Goal: Information Seeking & Learning: Learn about a topic

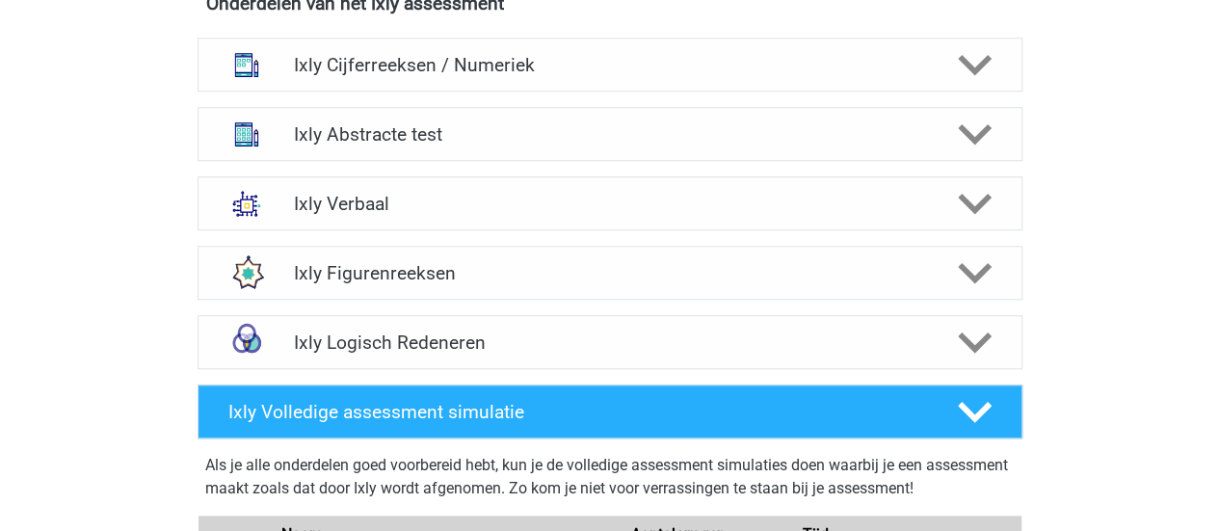
scroll to position [675, 0]
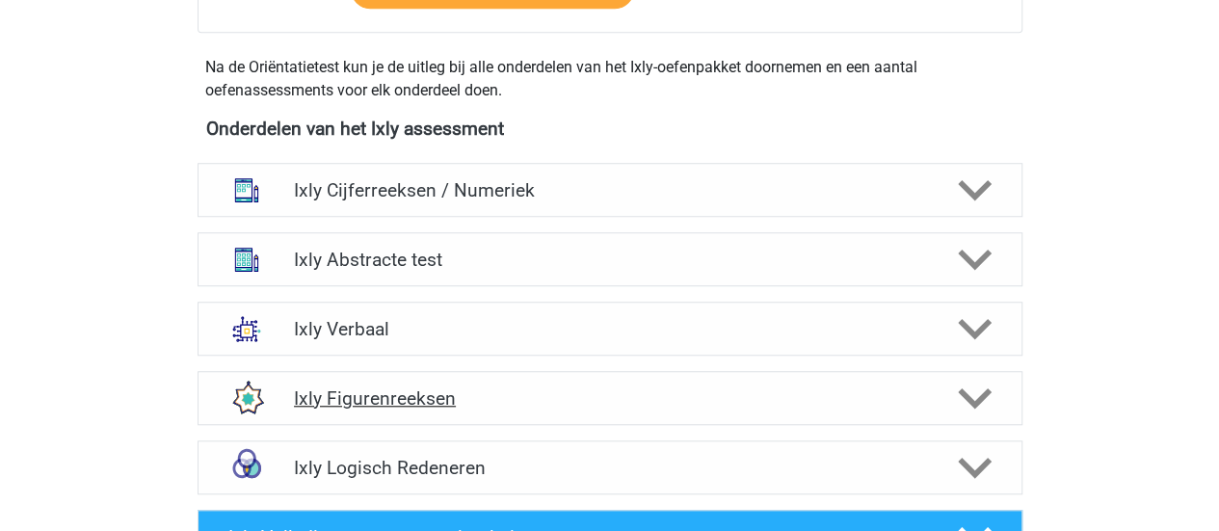
click at [343, 415] on div "Ixly Figurenreeksen" at bounding box center [610, 398] width 825 height 54
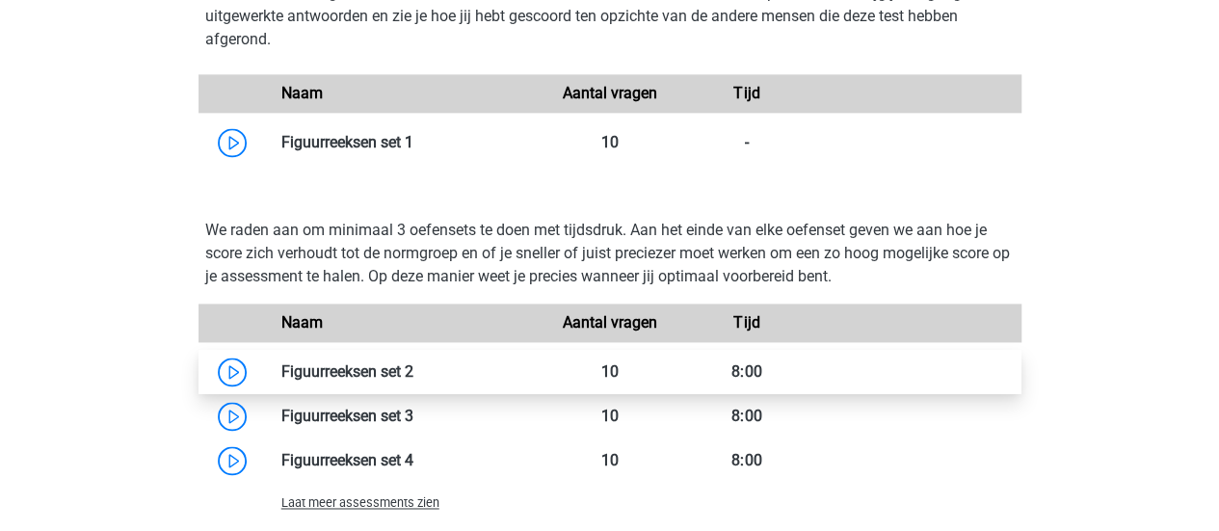
scroll to position [1253, 0]
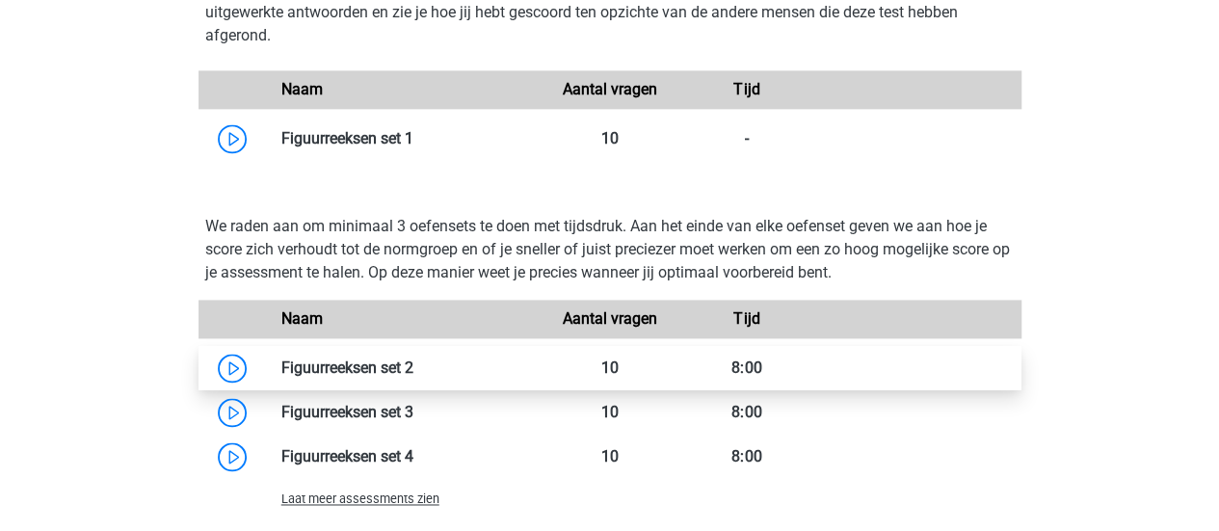
click at [413, 361] on link at bounding box center [413, 368] width 0 height 18
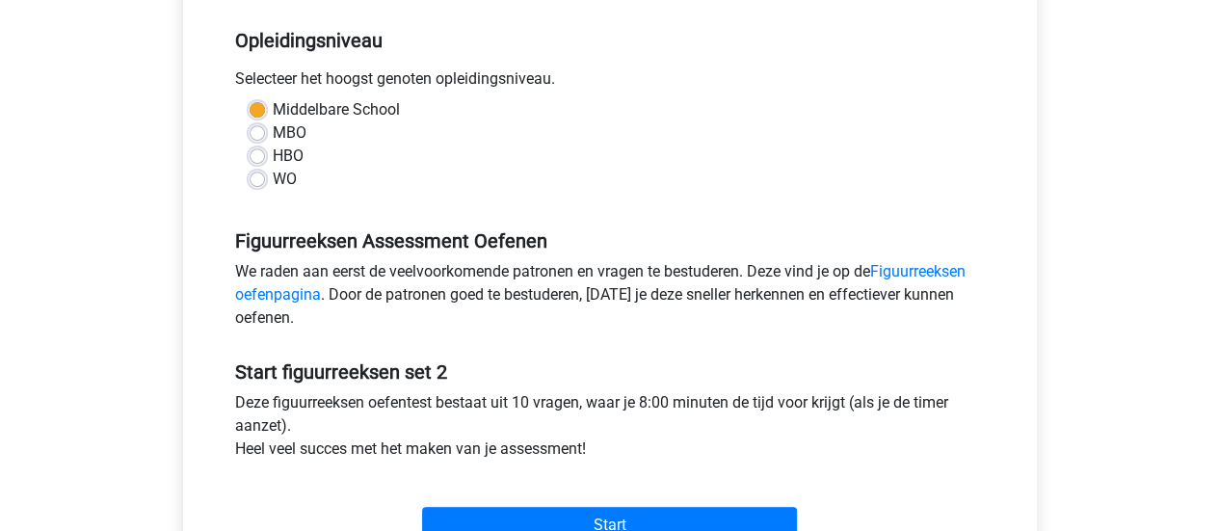
scroll to position [482, 0]
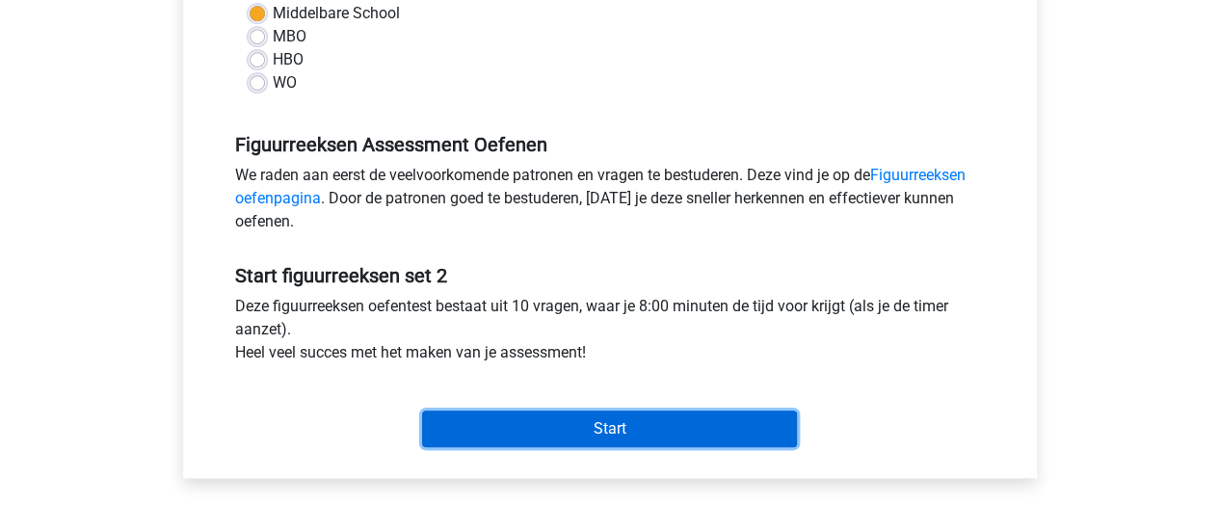
click at [628, 429] on input "Start" at bounding box center [609, 429] width 375 height 37
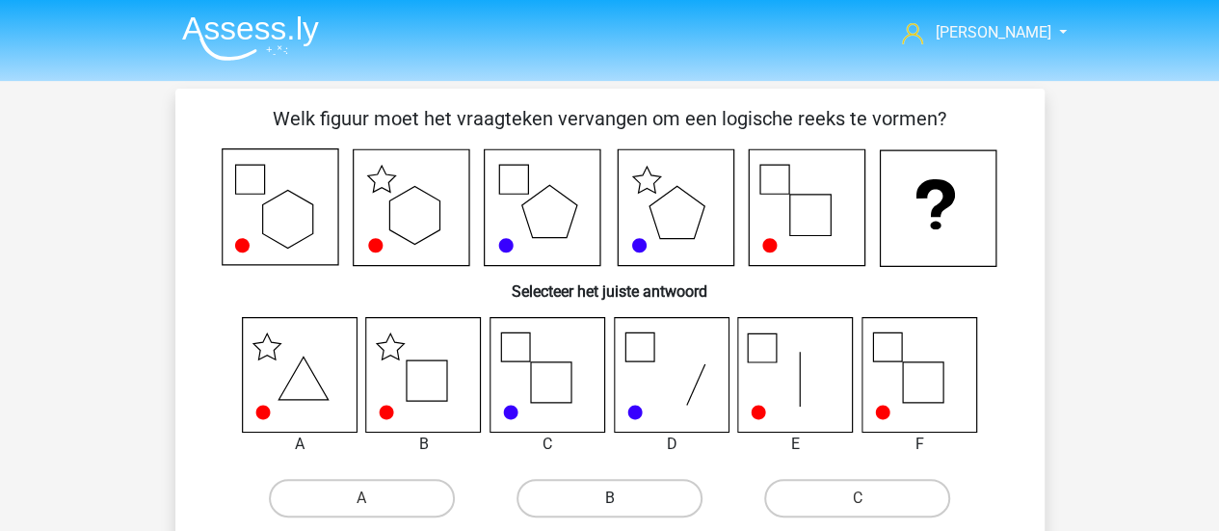
click at [595, 508] on label "B" at bounding box center [610, 498] width 186 height 39
click at [609, 508] on input "B" at bounding box center [615, 504] width 13 height 13
radio input "true"
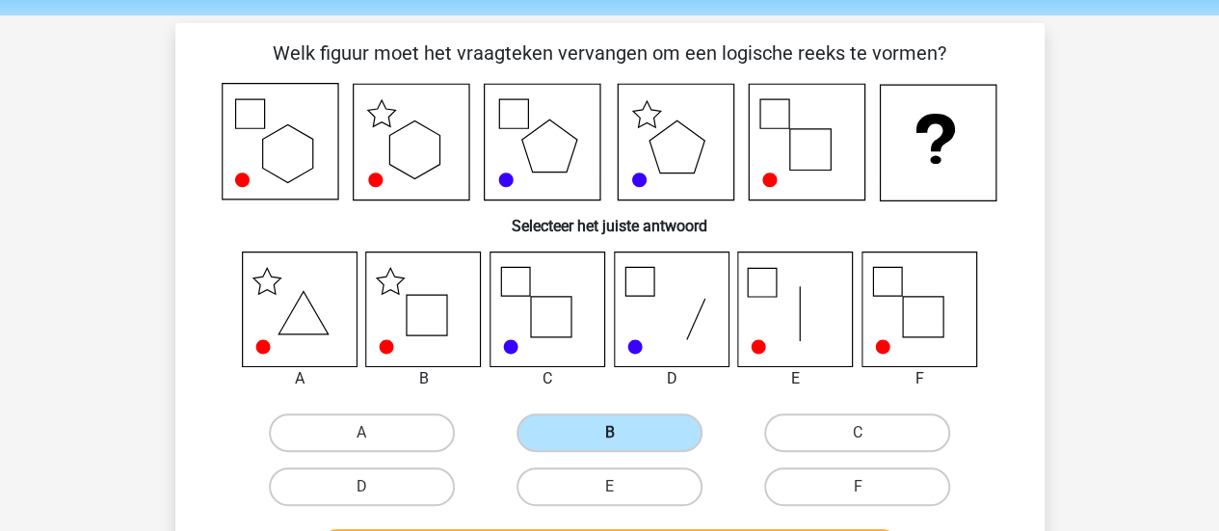
scroll to position [96, 0]
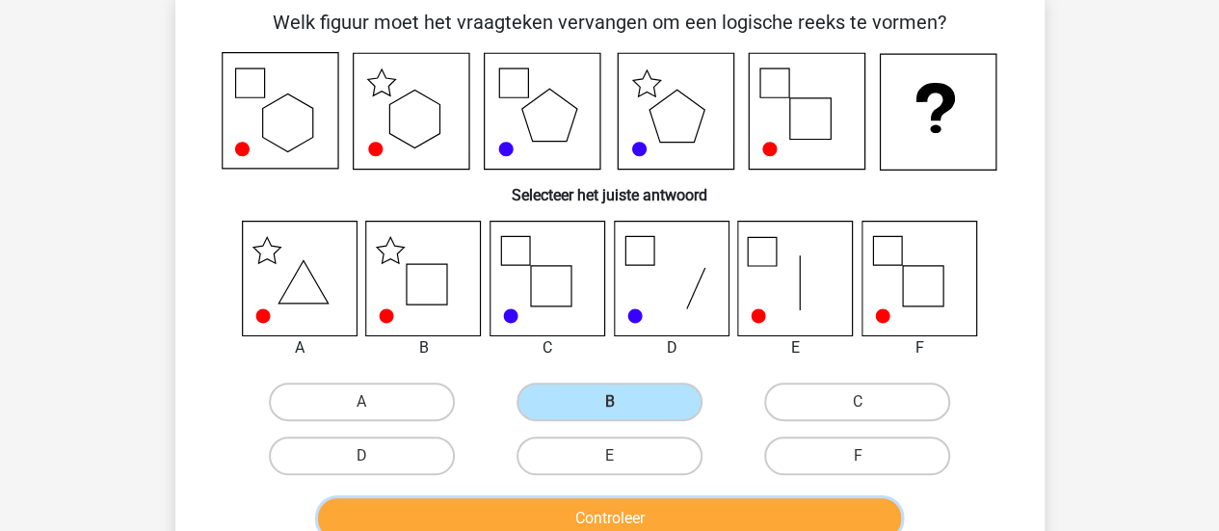
click at [597, 512] on button "Controleer" at bounding box center [609, 518] width 583 height 40
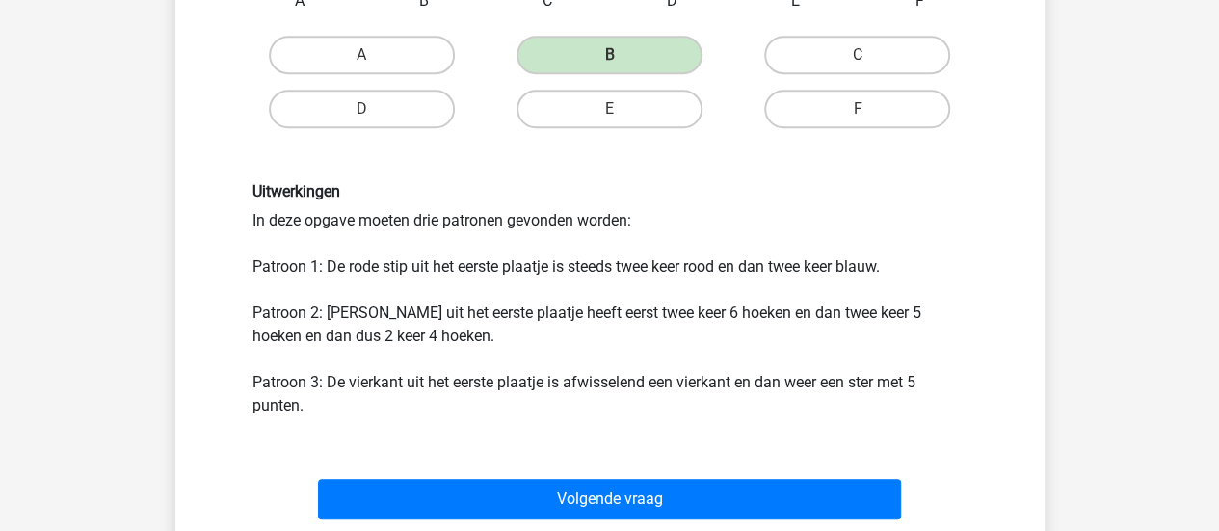
scroll to position [482, 0]
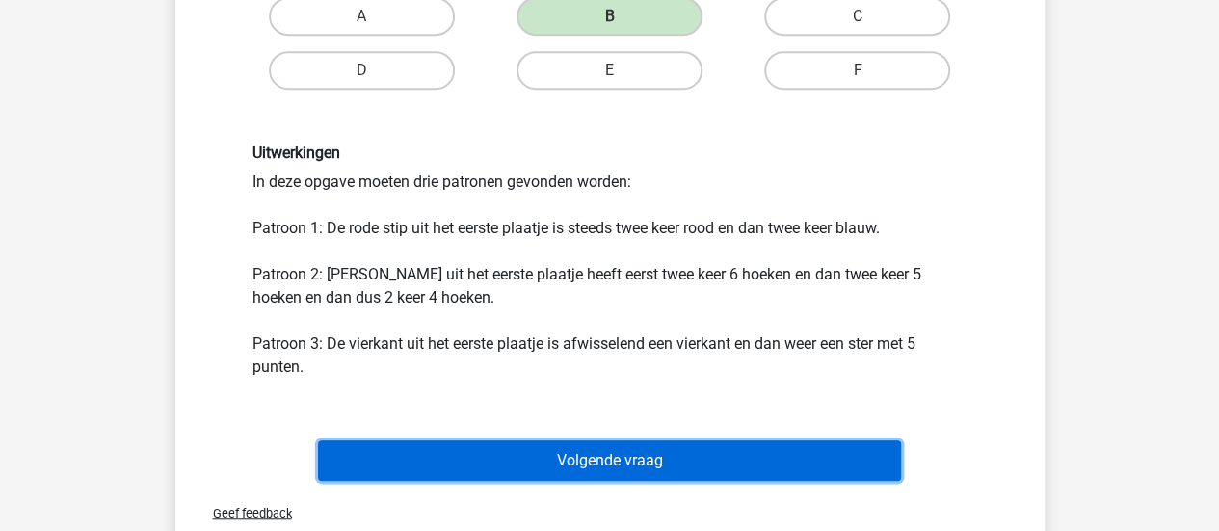
click at [613, 458] on button "Volgende vraag" at bounding box center [609, 460] width 583 height 40
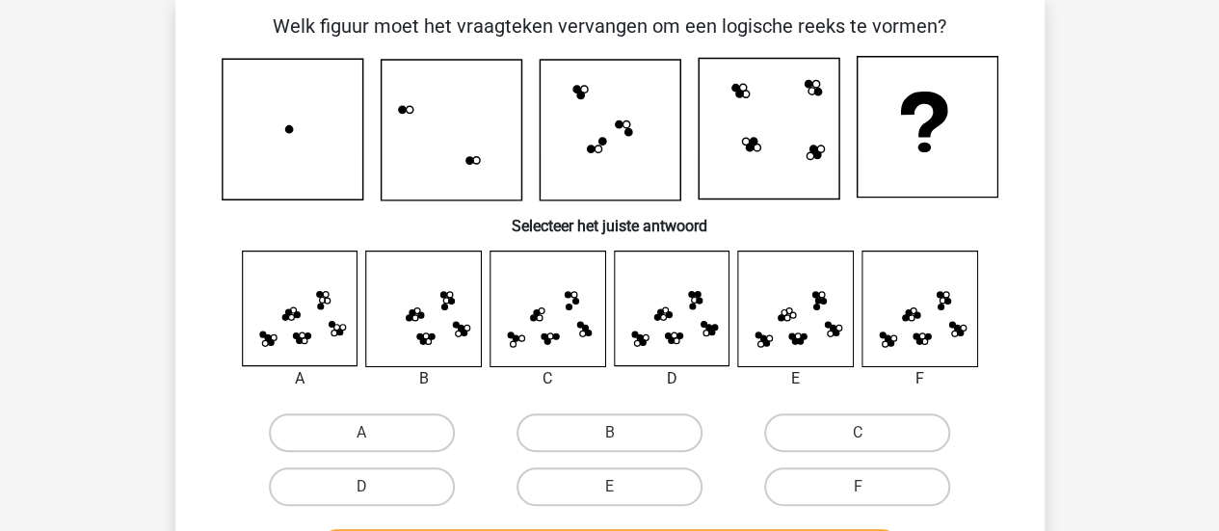
scroll to position [89, 0]
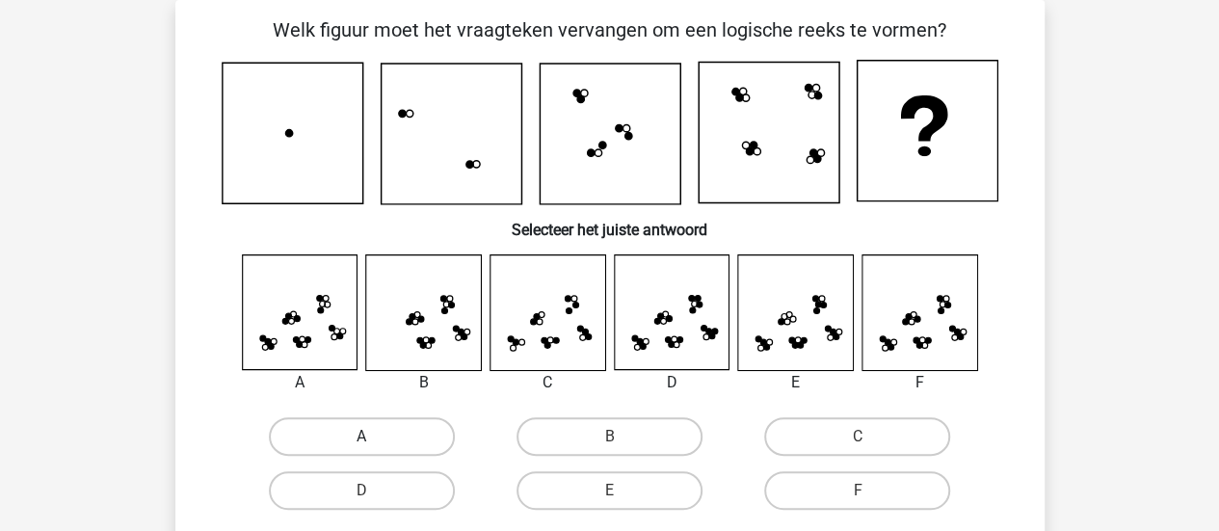
click at [407, 438] on label "A" at bounding box center [362, 436] width 186 height 39
click at [374, 438] on input "A" at bounding box center [367, 443] width 13 height 13
radio input "true"
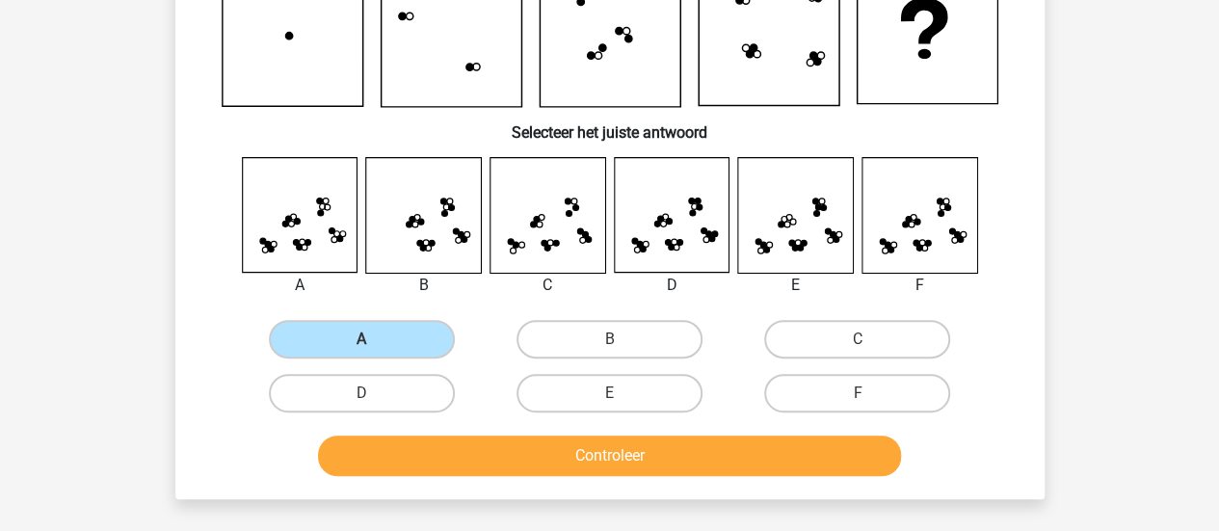
scroll to position [281, 0]
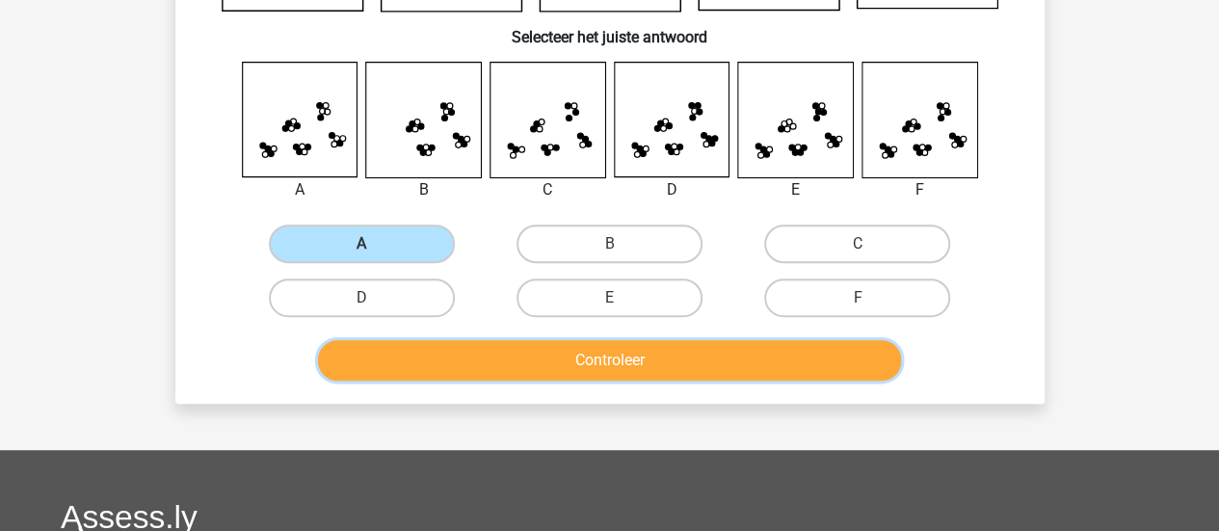
click at [718, 367] on button "Controleer" at bounding box center [609, 360] width 583 height 40
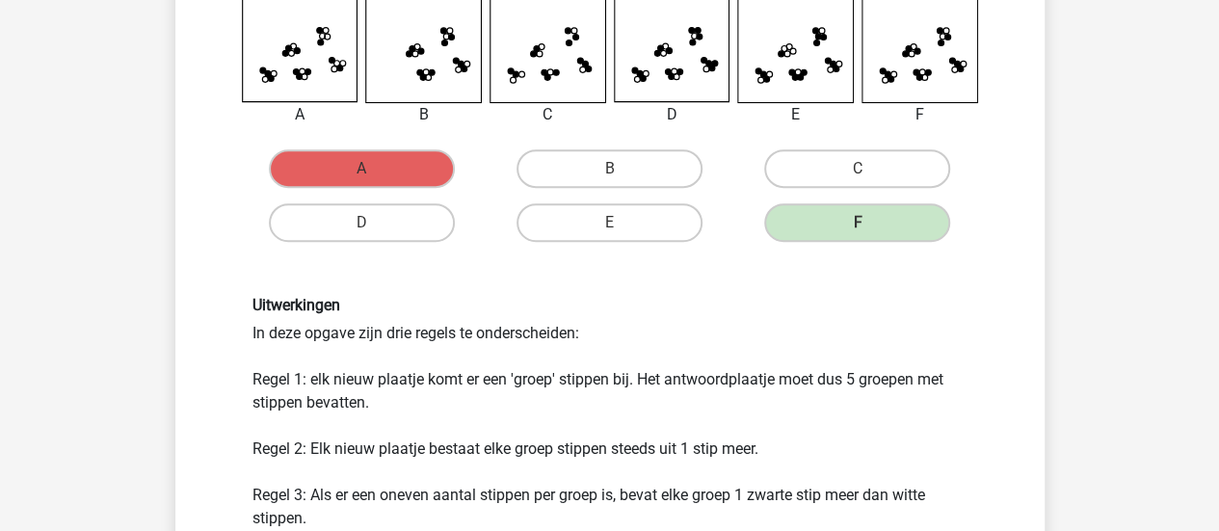
scroll to position [474, 0]
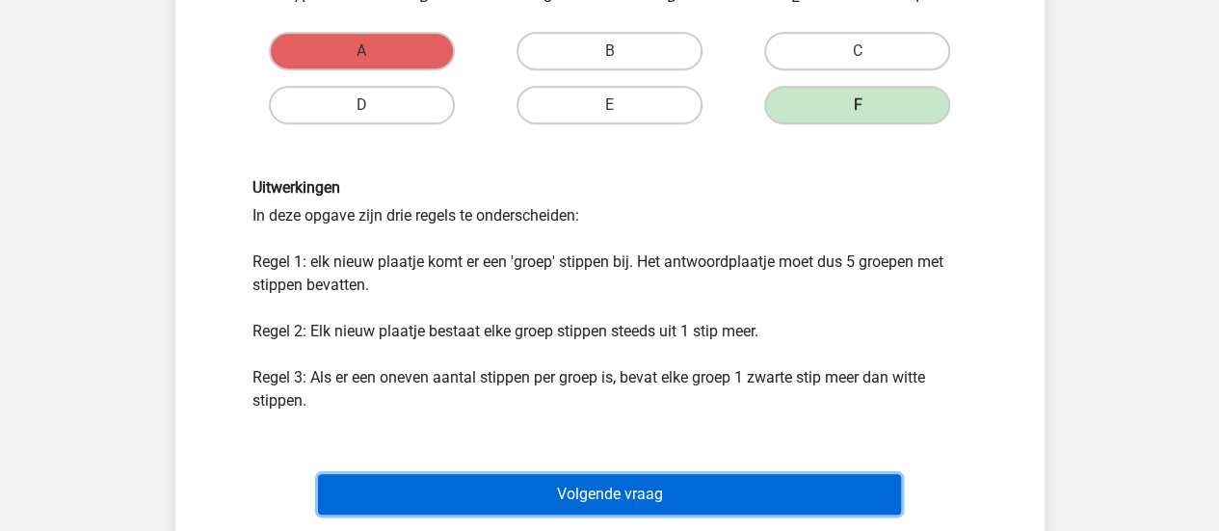
click at [633, 504] on button "Volgende vraag" at bounding box center [609, 494] width 583 height 40
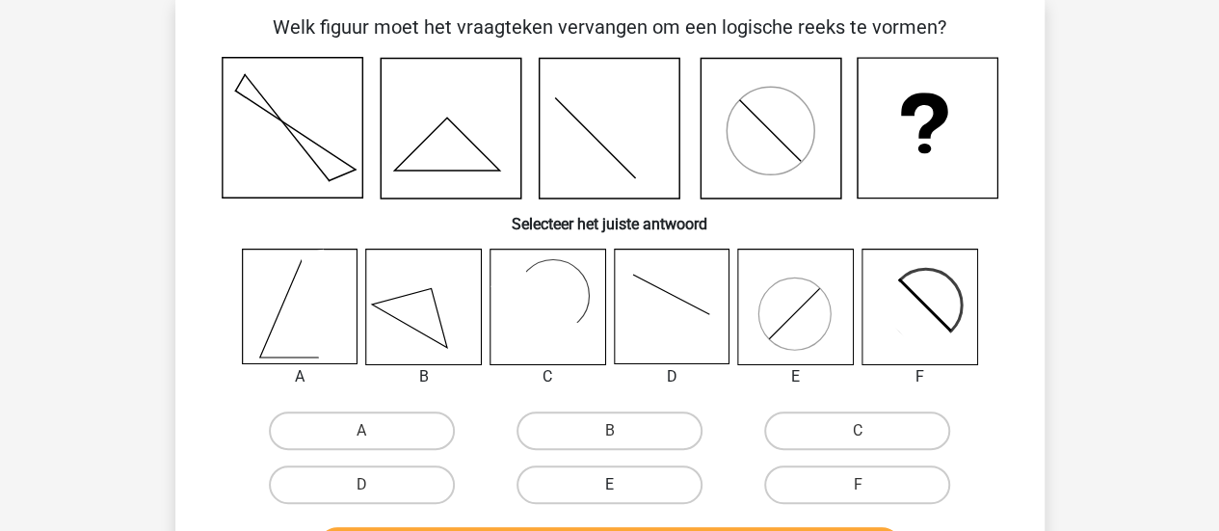
scroll to position [89, 0]
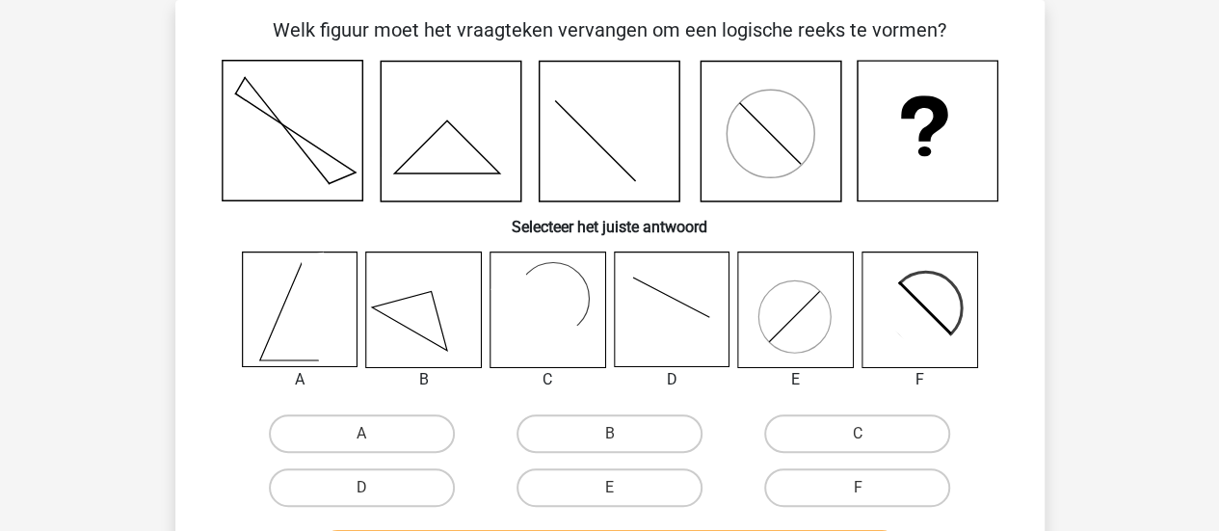
click at [343, 438] on label "A" at bounding box center [362, 433] width 186 height 39
click at [361, 438] on input "A" at bounding box center [367, 440] width 13 height 13
radio input "true"
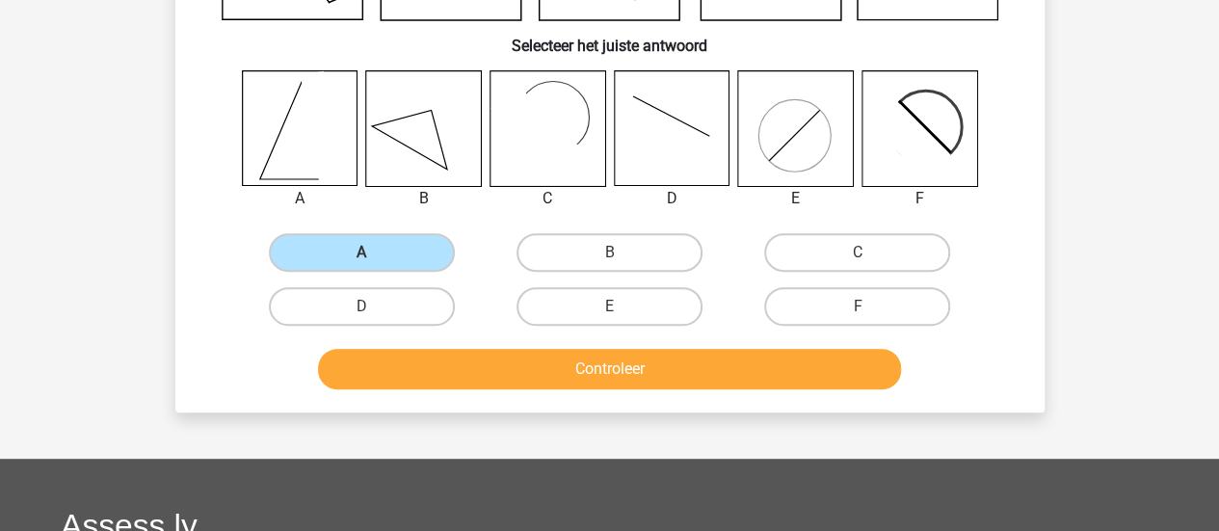
scroll to position [281, 0]
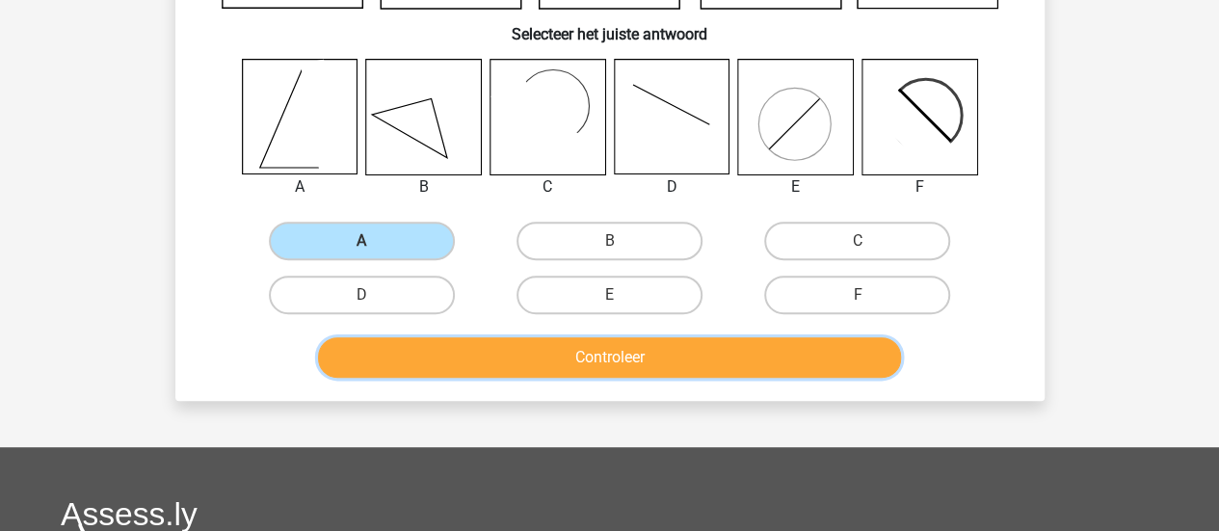
click at [789, 364] on button "Controleer" at bounding box center [609, 357] width 583 height 40
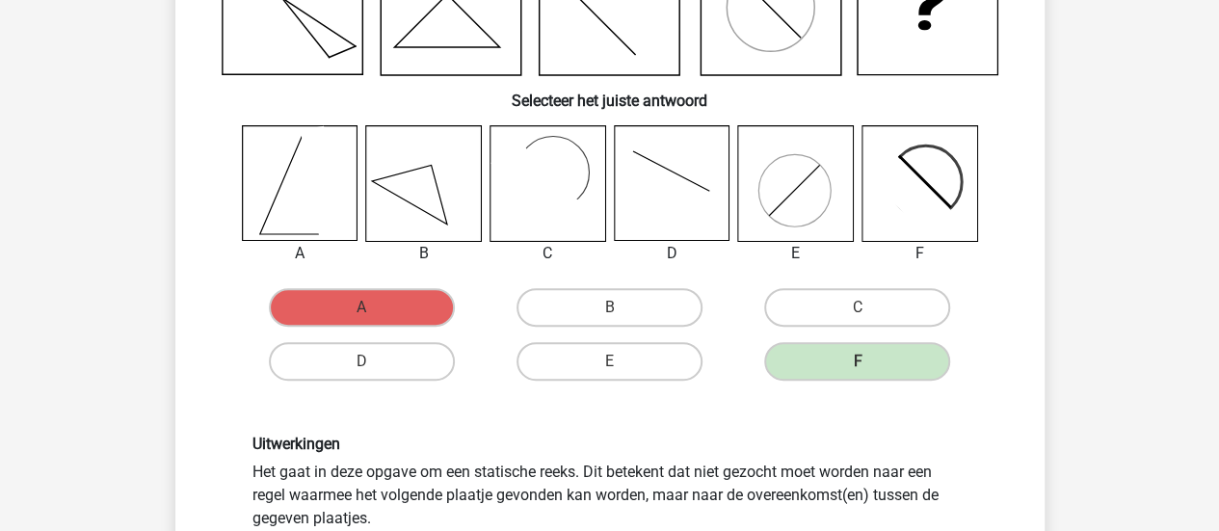
scroll to position [185, 0]
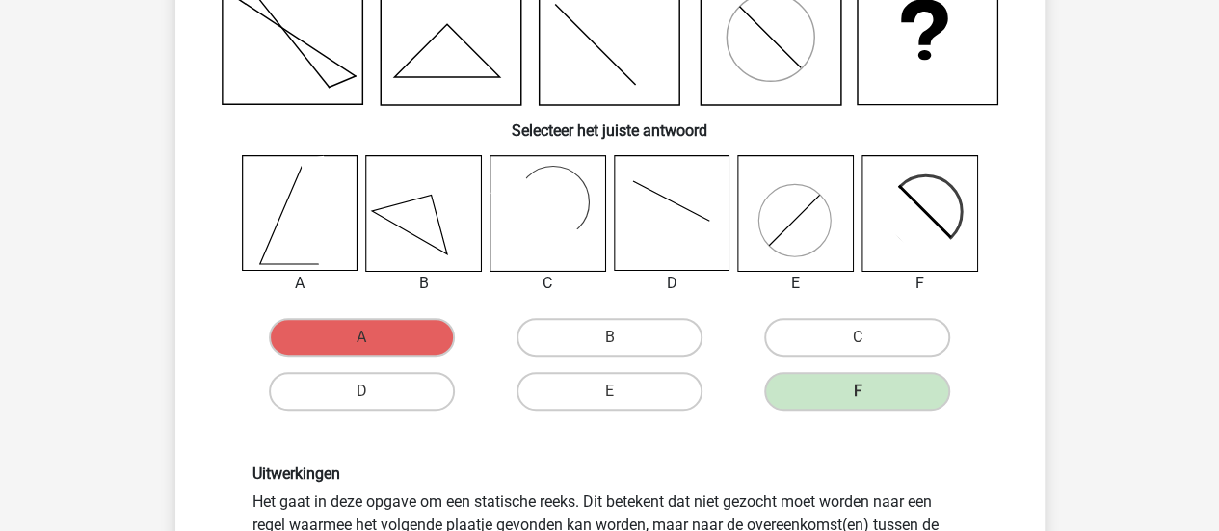
click at [458, 256] on icon at bounding box center [423, 213] width 115 height 115
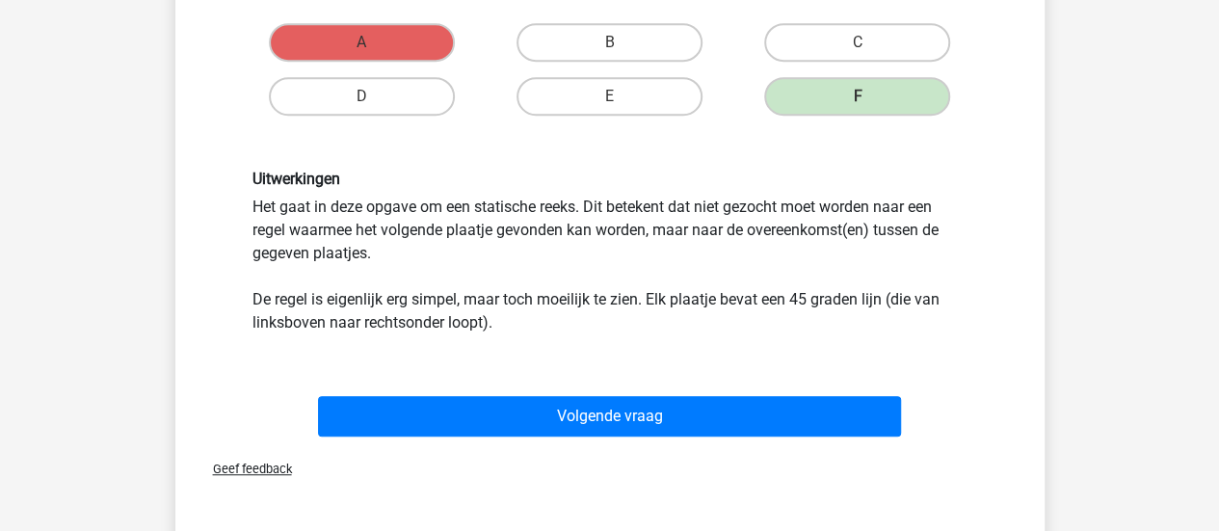
scroll to position [571, 0]
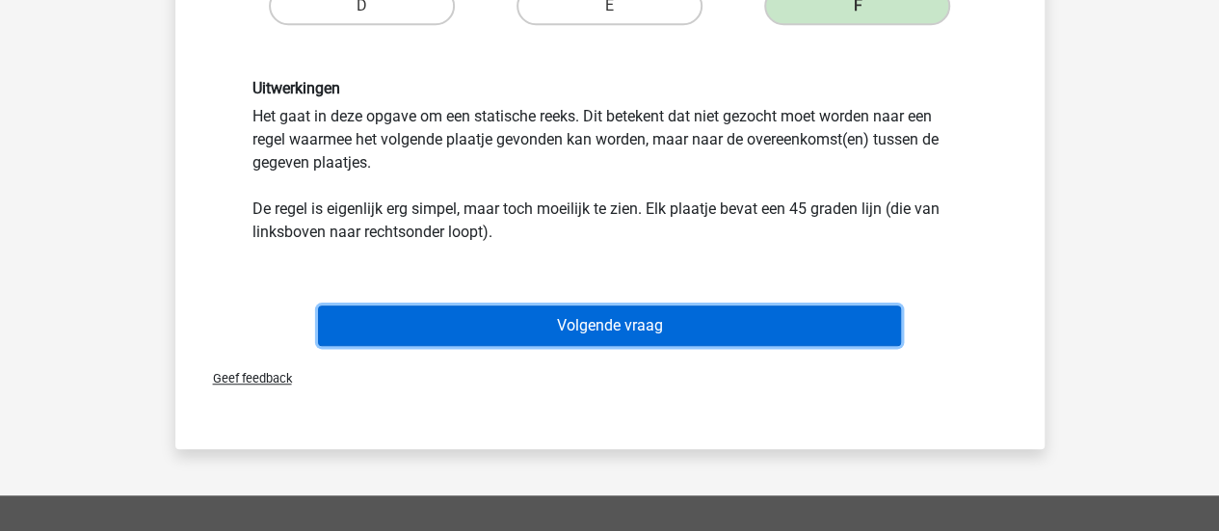
click at [804, 334] on button "Volgende vraag" at bounding box center [609, 326] width 583 height 40
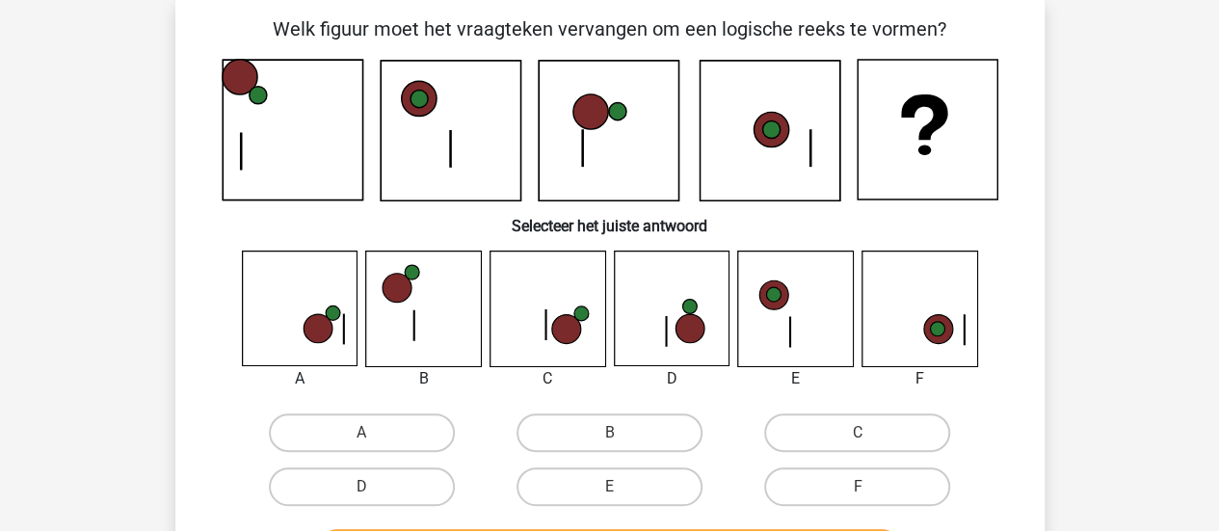
scroll to position [89, 0]
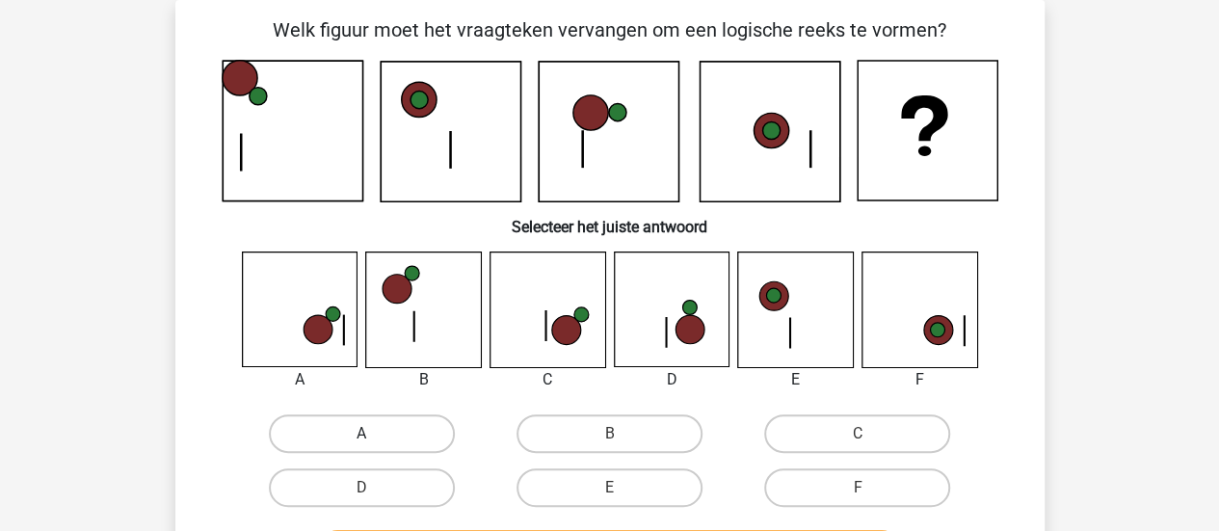
click at [322, 432] on label "A" at bounding box center [362, 433] width 186 height 39
click at [361, 434] on input "A" at bounding box center [367, 440] width 13 height 13
radio input "true"
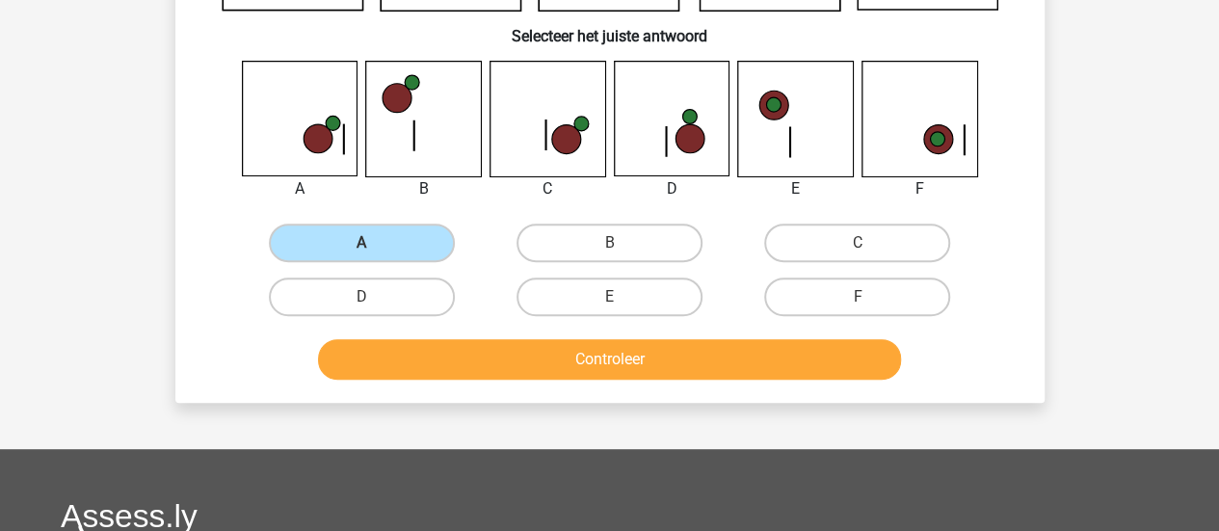
scroll to position [281, 0]
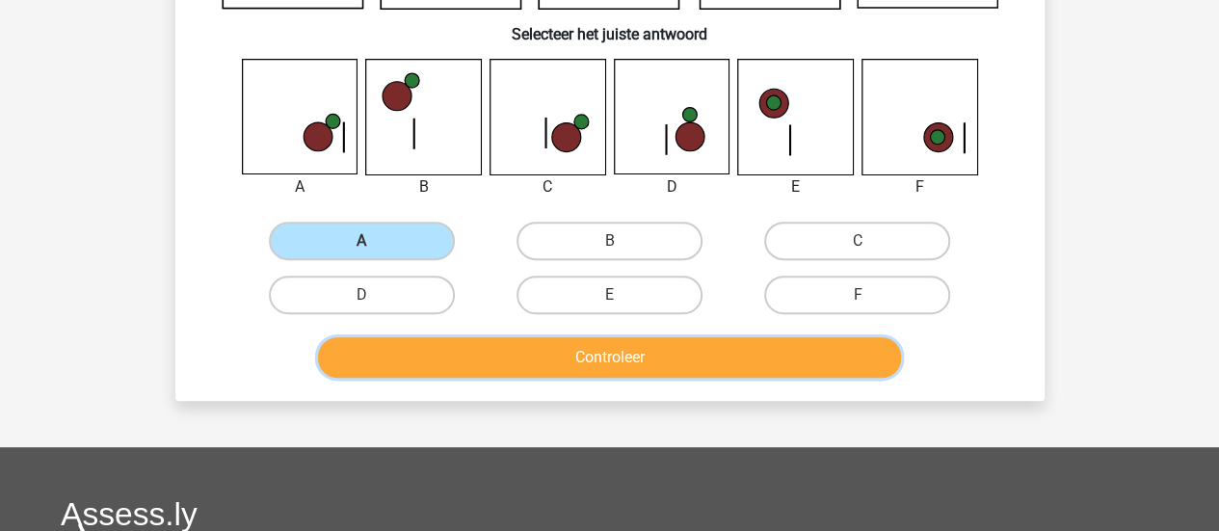
click at [836, 358] on button "Controleer" at bounding box center [609, 357] width 583 height 40
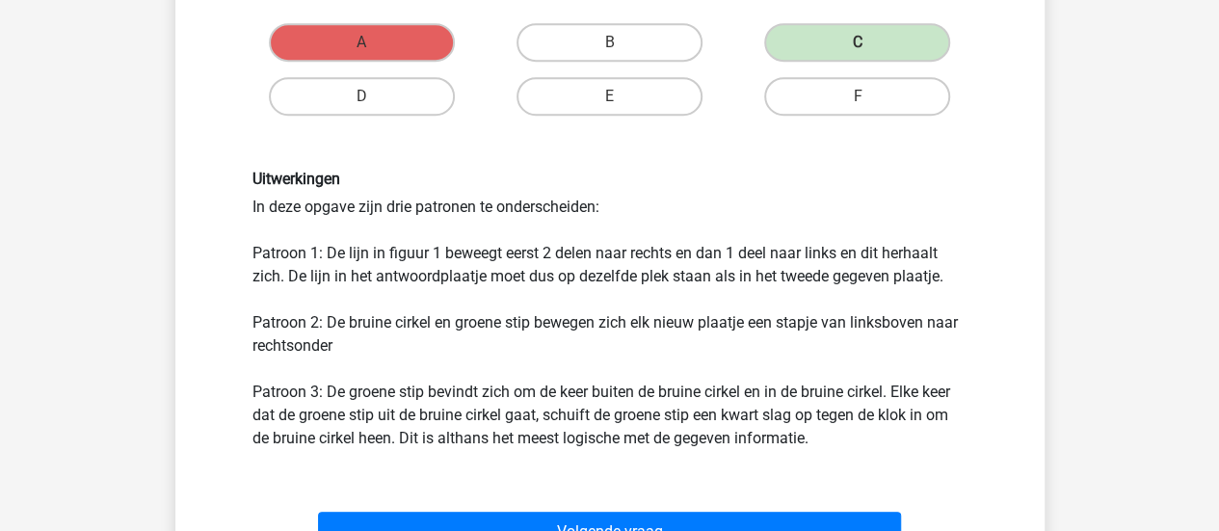
scroll to position [482, 0]
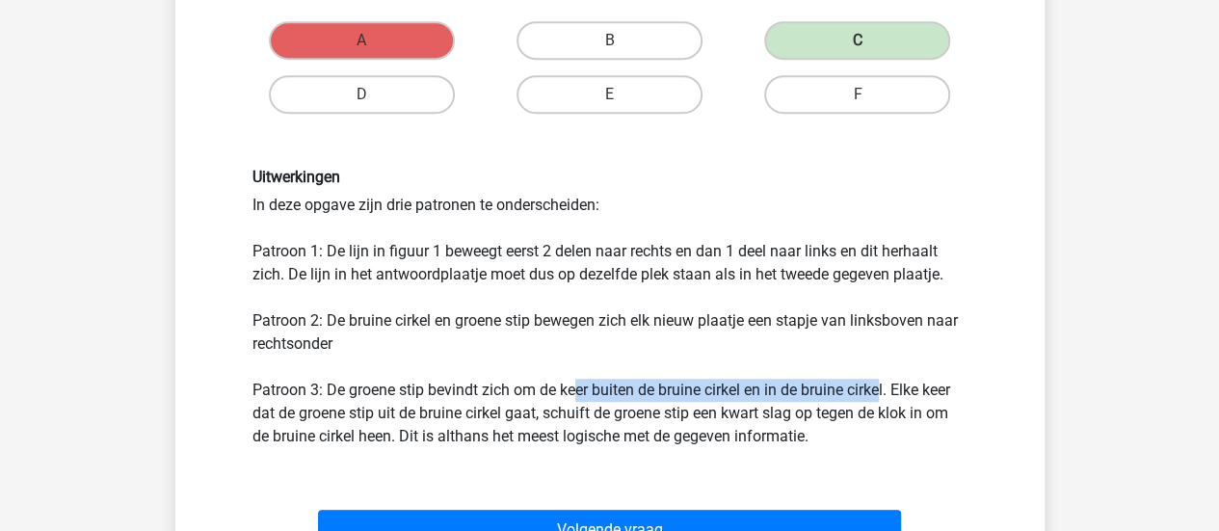
drag, startPoint x: 576, startPoint y: 388, endPoint x: 887, endPoint y: 389, distance: 310.3
click at [887, 389] on div "Uitwerkingen In deze opgave zijn drie patronen te onderscheiden: Patroon 1: De …" at bounding box center [610, 308] width 744 height 280
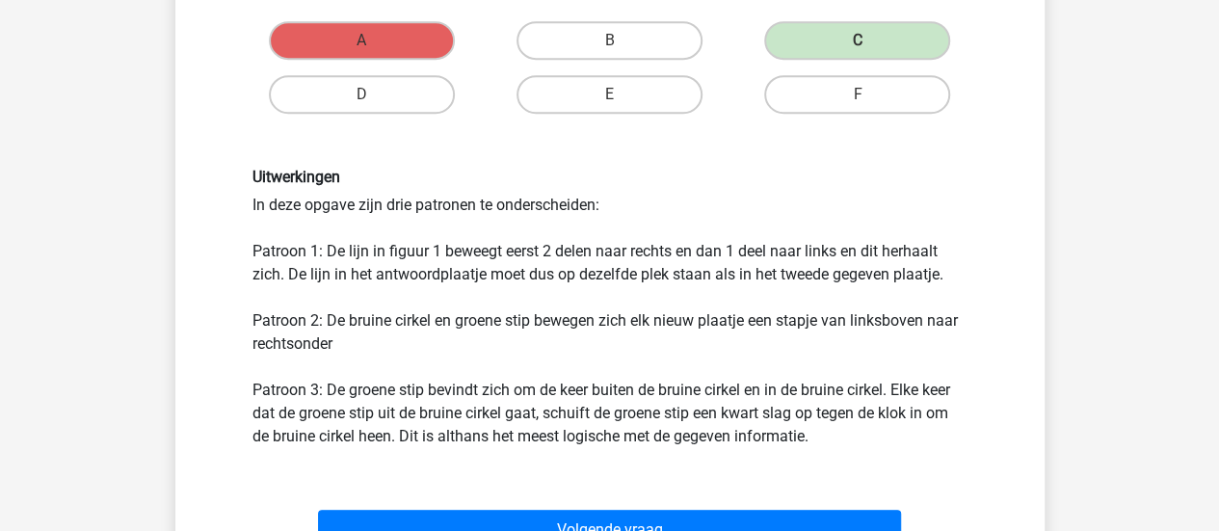
click at [726, 423] on div "Uitwerkingen In deze opgave zijn drie patronen te onderscheiden: Patroon 1: De …" at bounding box center [610, 308] width 744 height 280
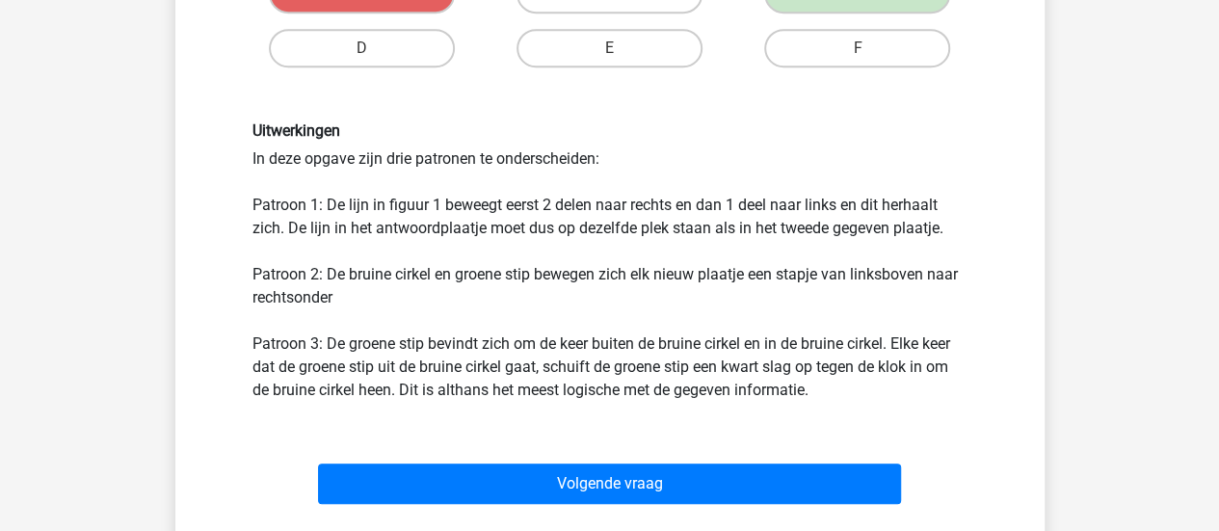
scroll to position [578, 0]
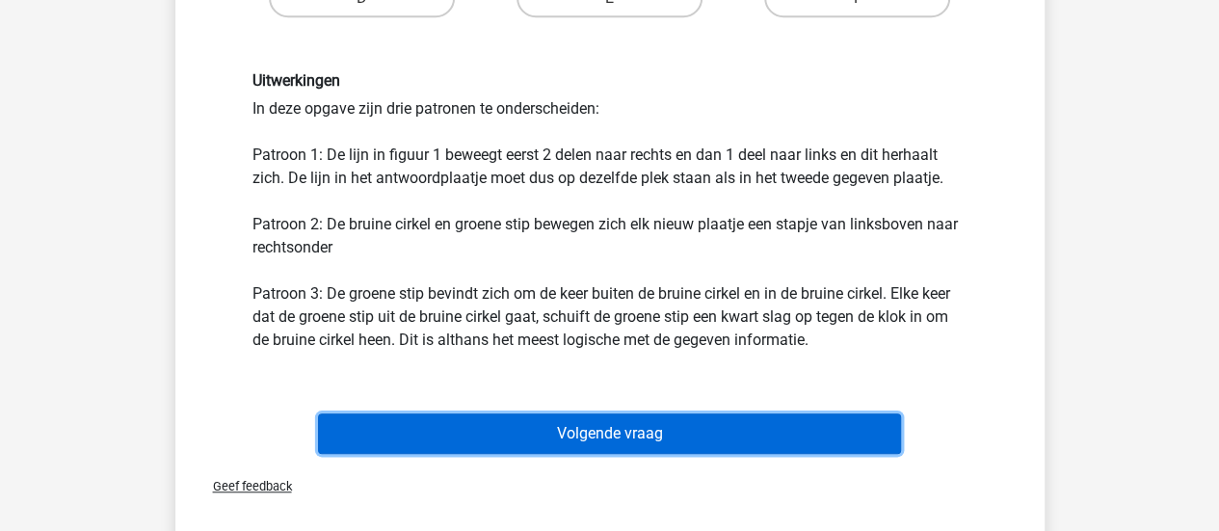
click at [601, 436] on button "Volgende vraag" at bounding box center [609, 433] width 583 height 40
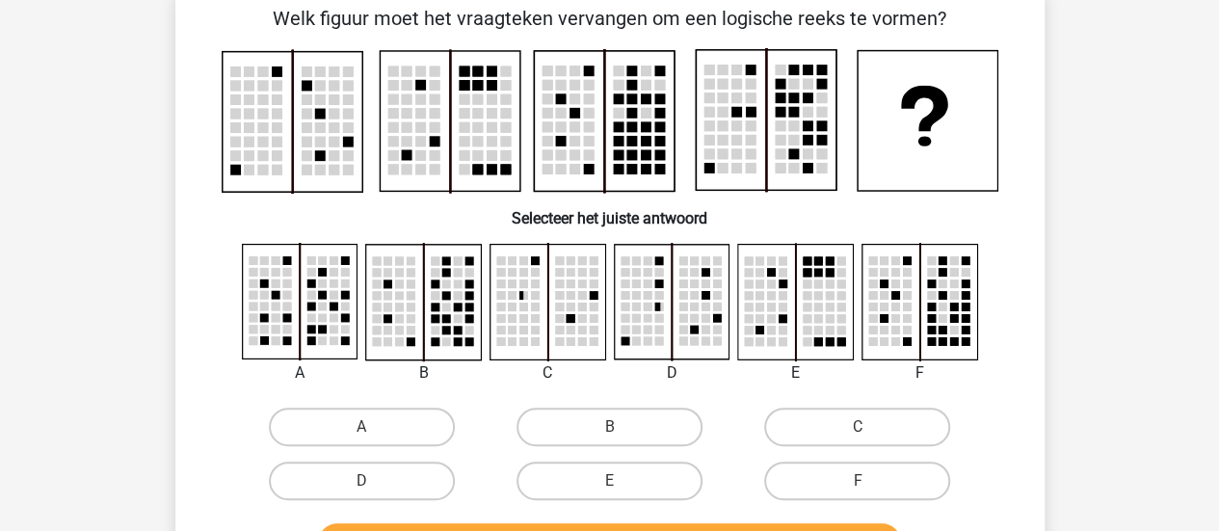
scroll to position [89, 0]
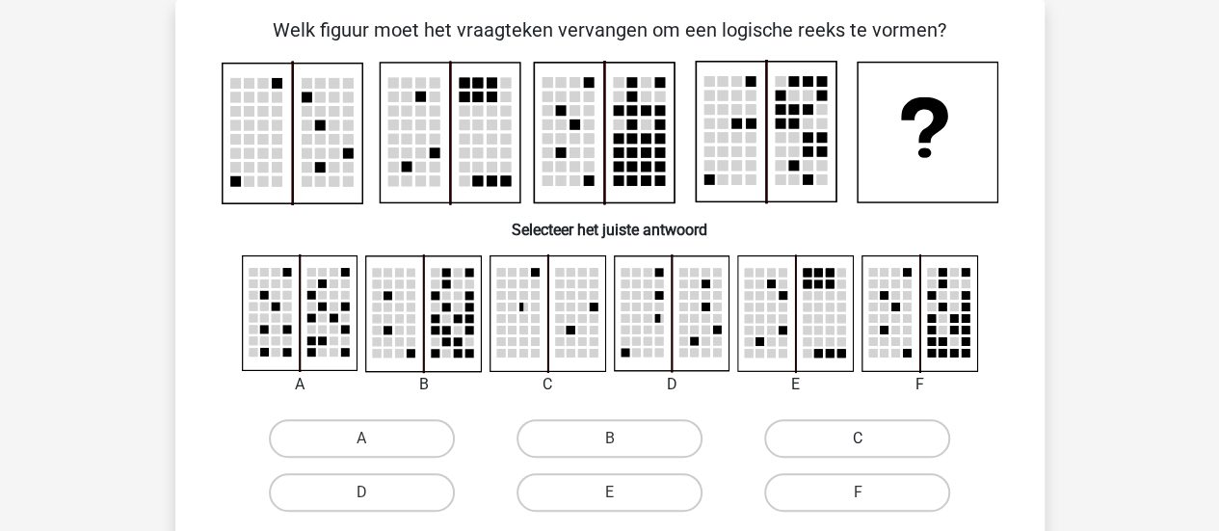
click at [920, 441] on label "C" at bounding box center [857, 438] width 186 height 39
click at [870, 441] on input "C" at bounding box center [864, 445] width 13 height 13
radio input "true"
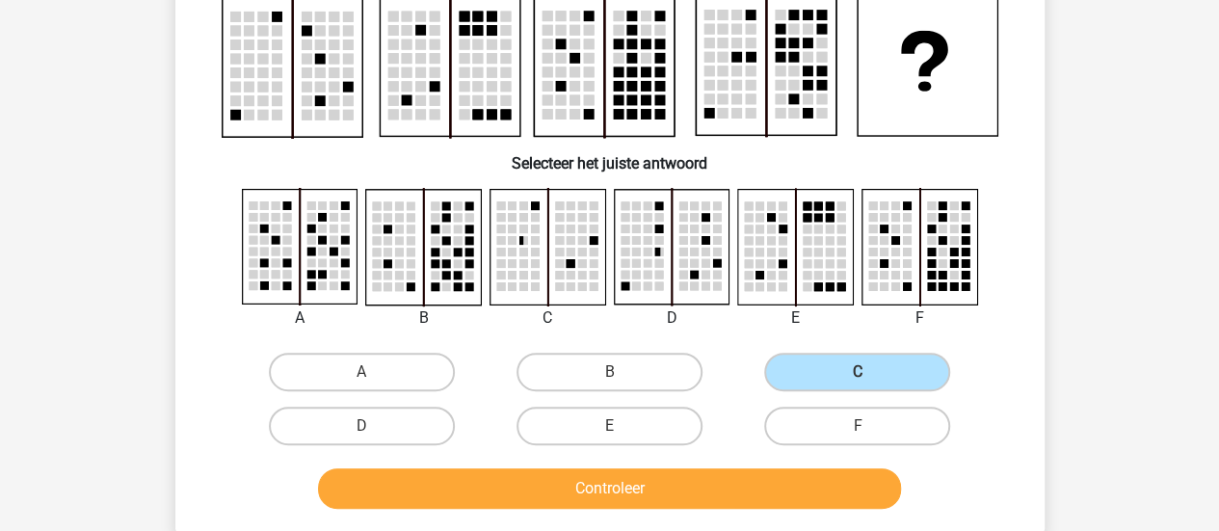
scroll to position [185, 0]
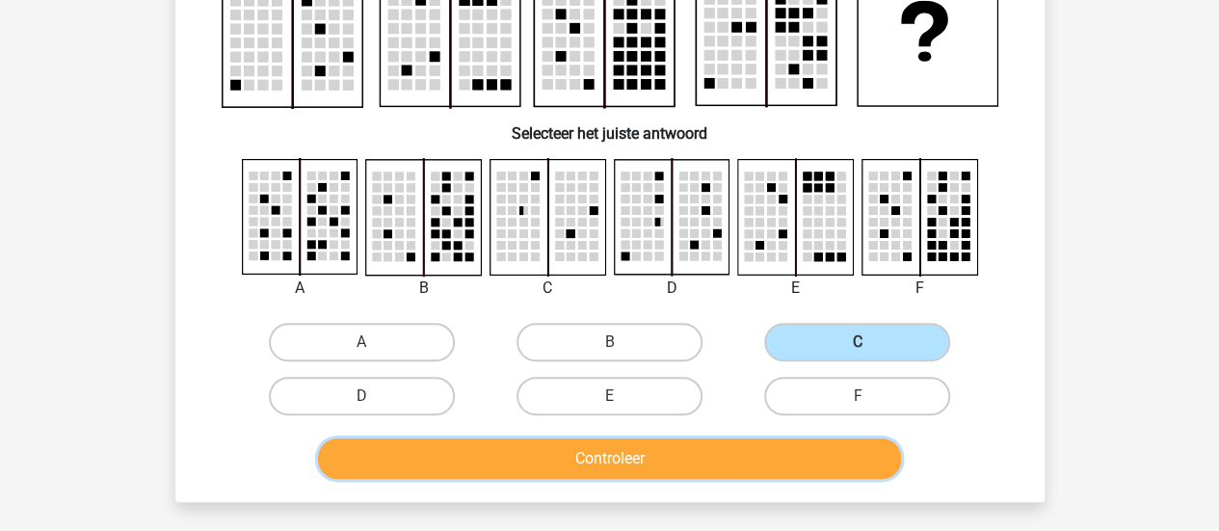
click at [859, 458] on button "Controleer" at bounding box center [609, 459] width 583 height 40
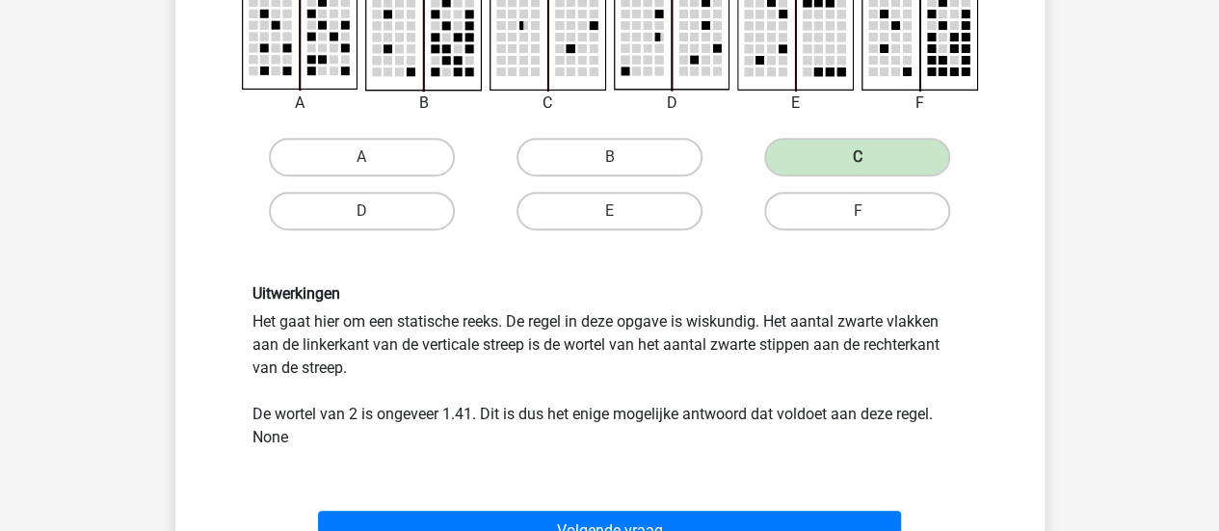
scroll to position [378, 0]
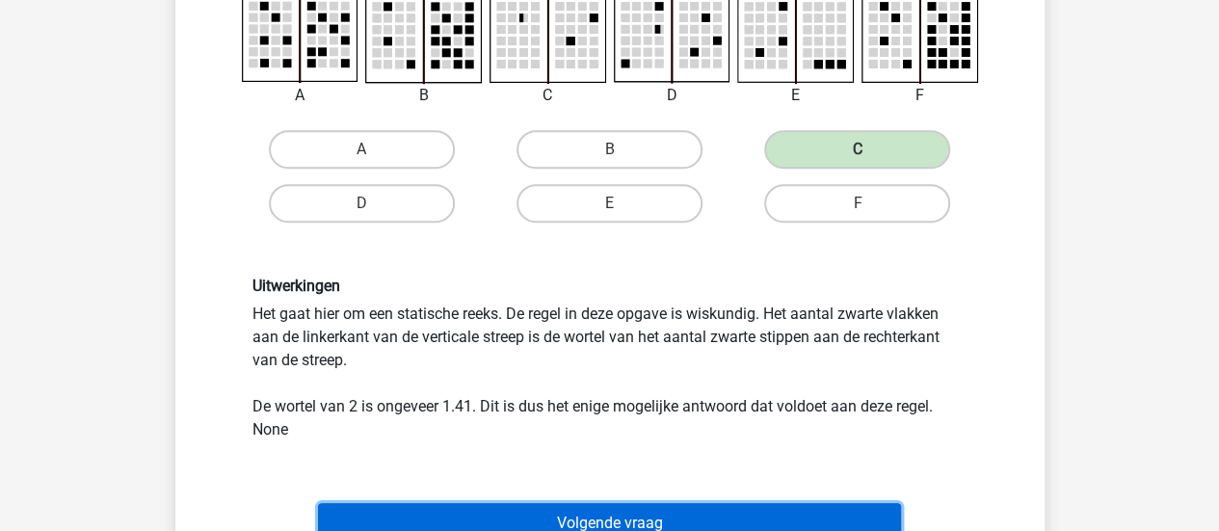
click at [642, 516] on button "Volgende vraag" at bounding box center [609, 523] width 583 height 40
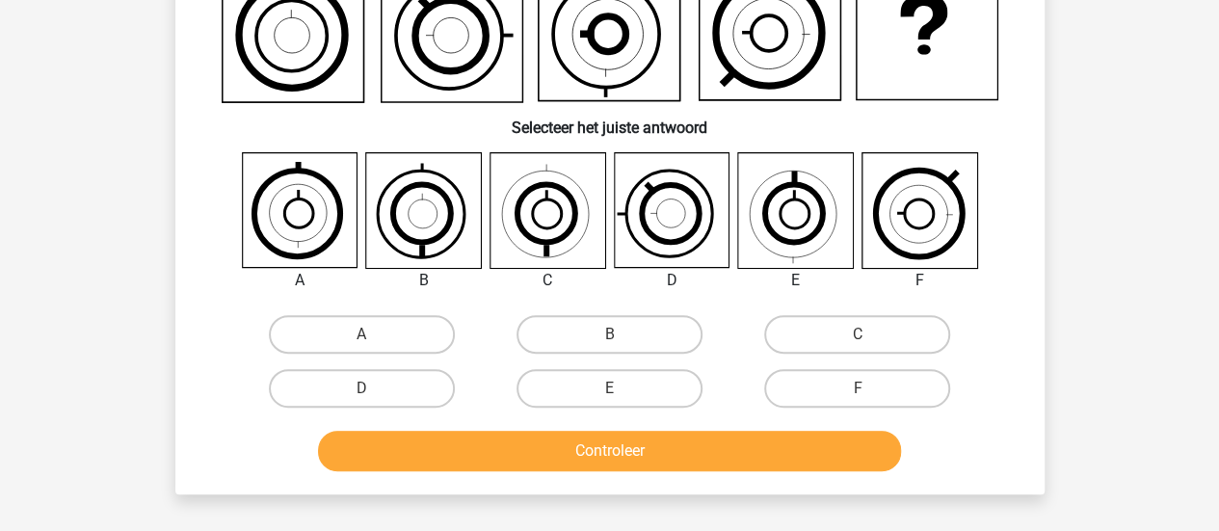
scroll to position [89, 0]
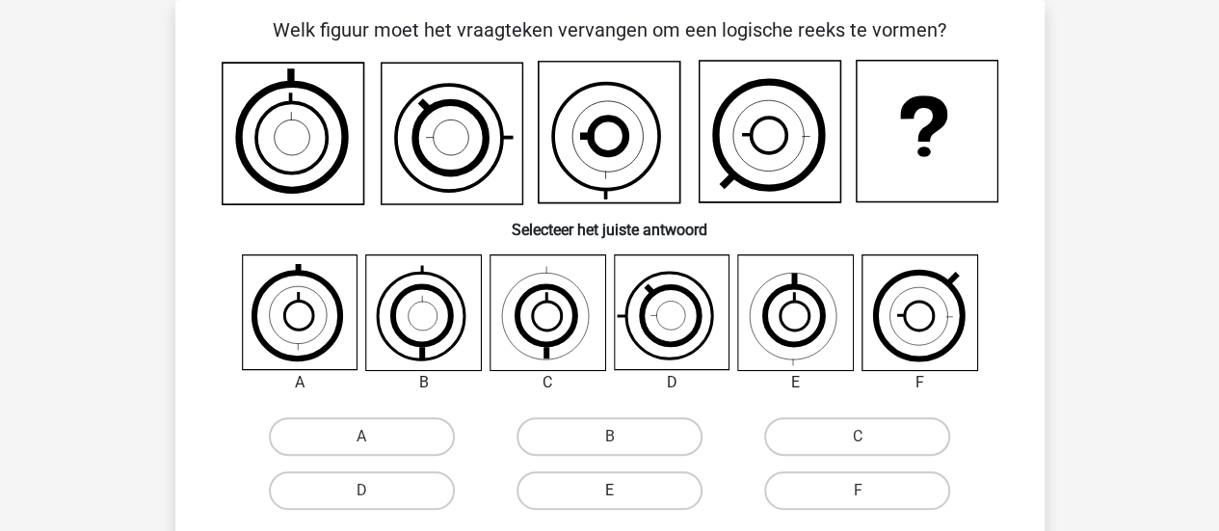
click at [634, 493] on label "E" at bounding box center [610, 490] width 186 height 39
click at [622, 493] on input "E" at bounding box center [615, 497] width 13 height 13
radio input "true"
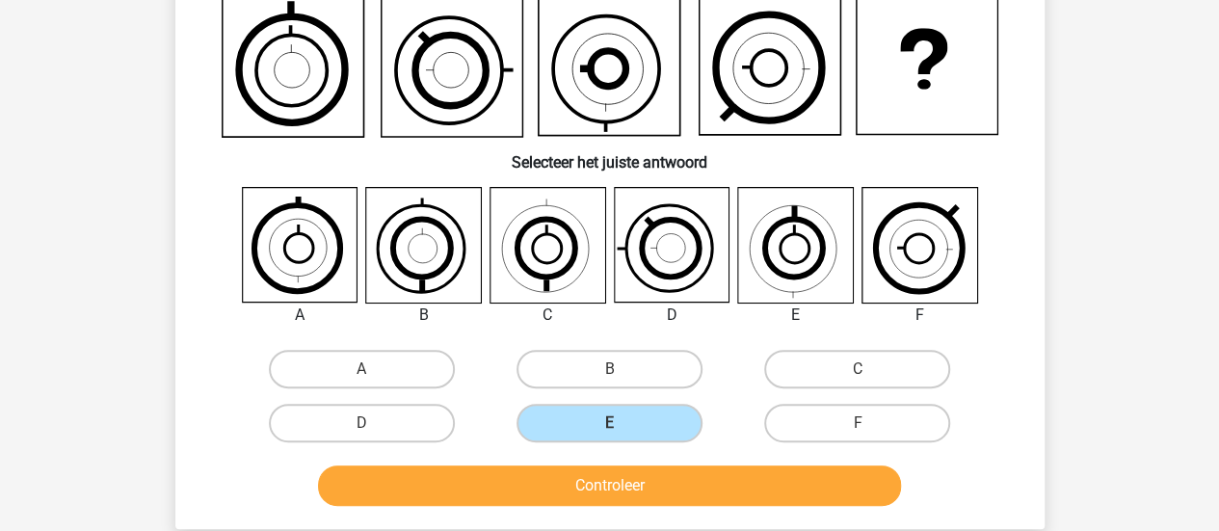
scroll to position [281, 0]
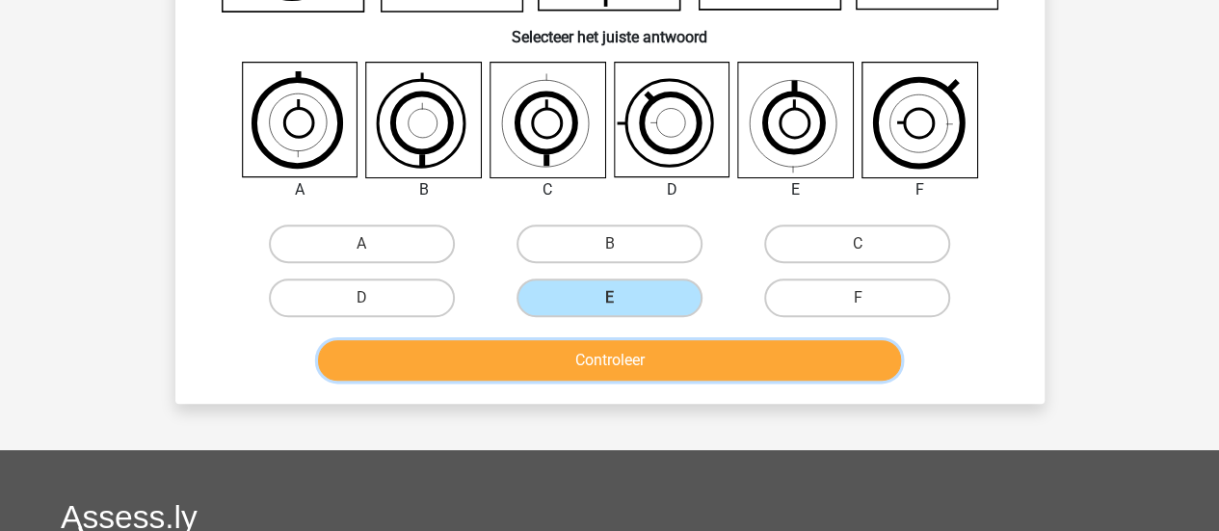
click at [588, 359] on button "Controleer" at bounding box center [609, 360] width 583 height 40
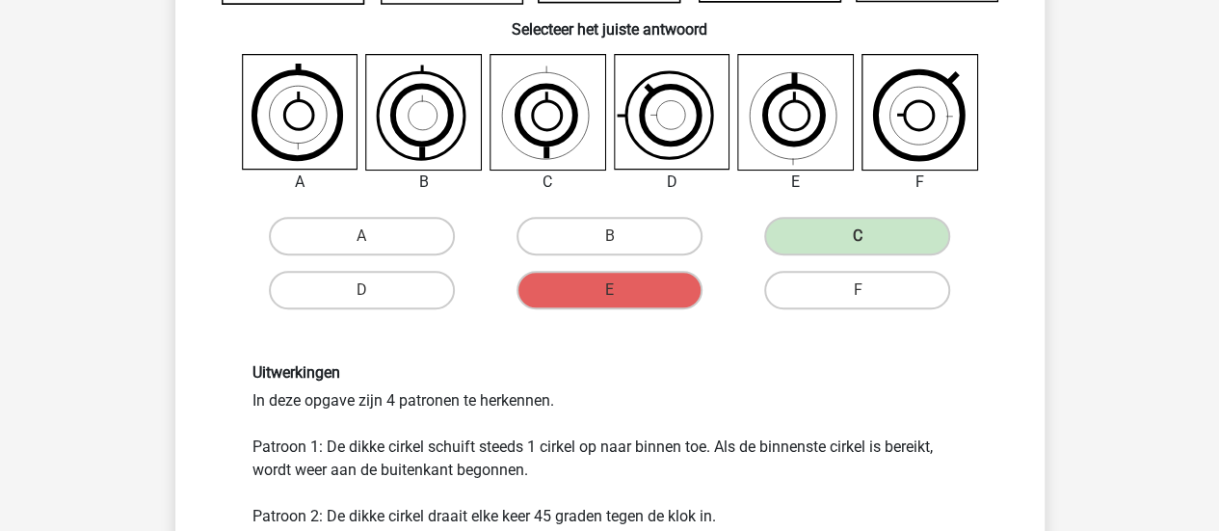
scroll to position [385, 0]
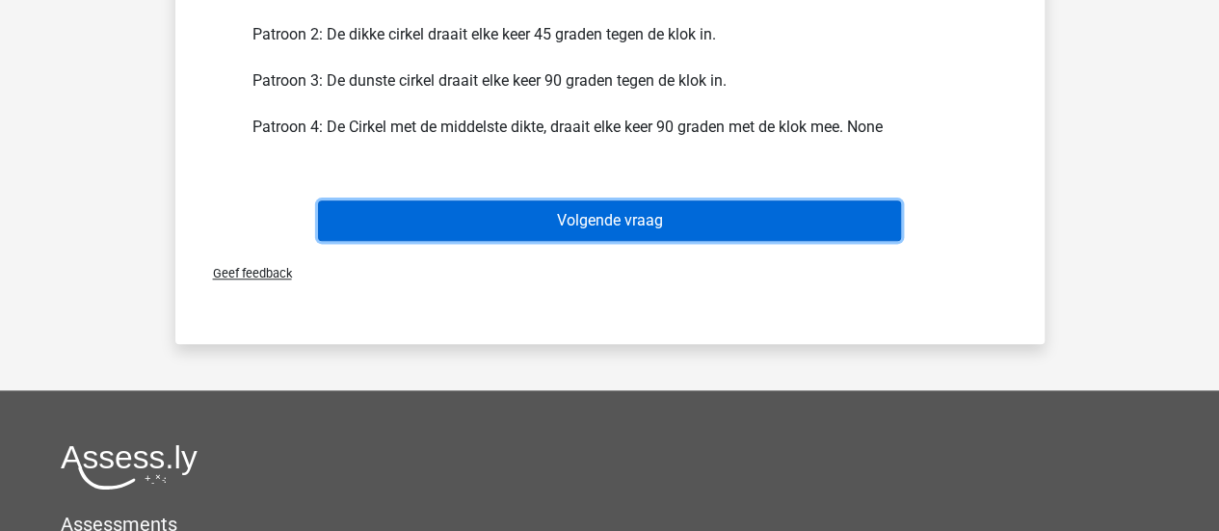
click at [743, 213] on button "Volgende vraag" at bounding box center [609, 220] width 583 height 40
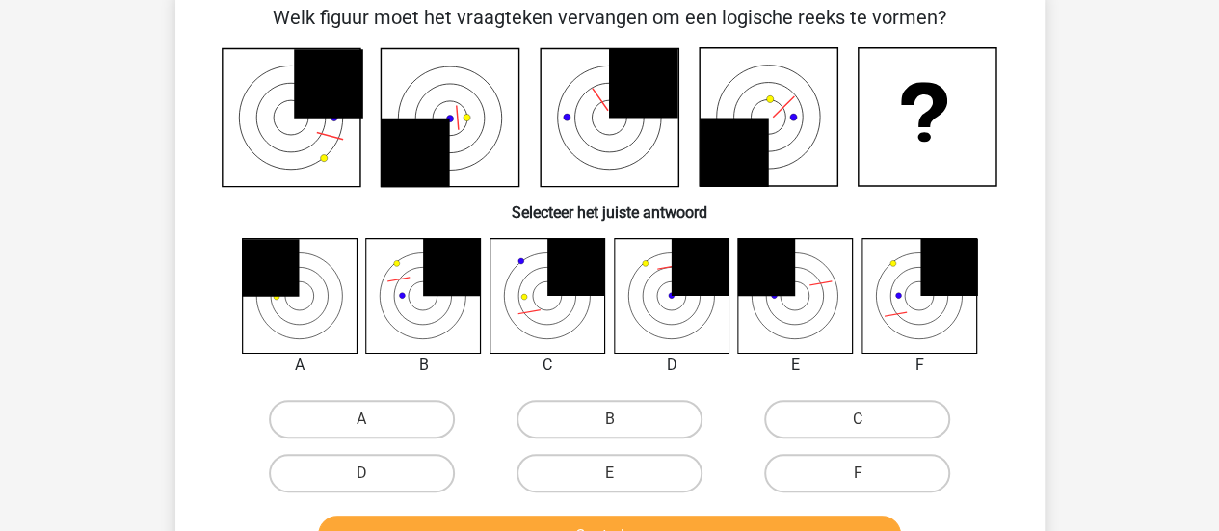
scroll to position [89, 0]
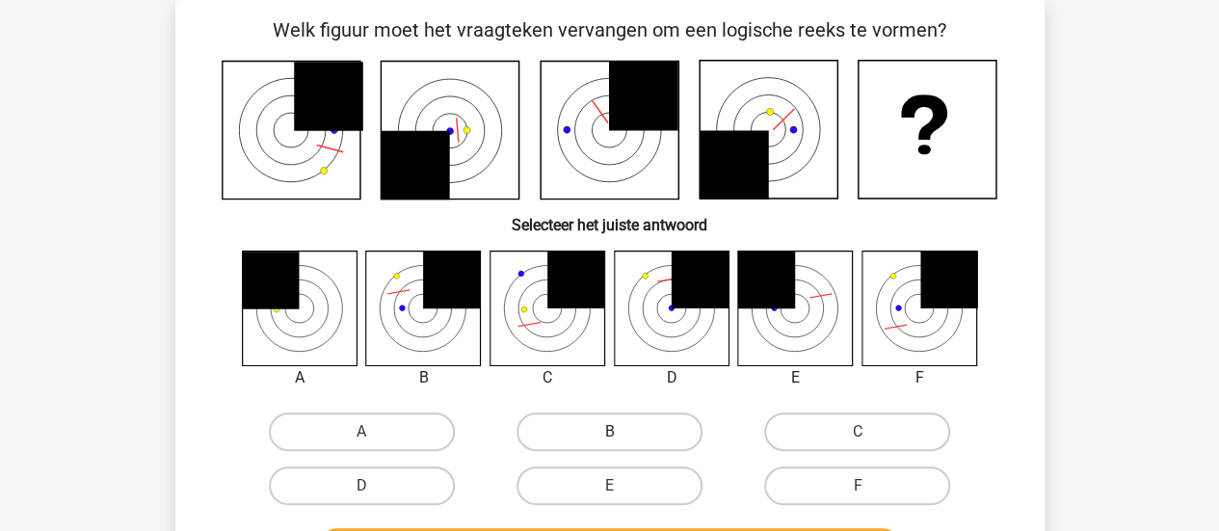
click at [669, 443] on label "B" at bounding box center [610, 431] width 186 height 39
click at [622, 443] on input "B" at bounding box center [615, 438] width 13 height 13
radio input "true"
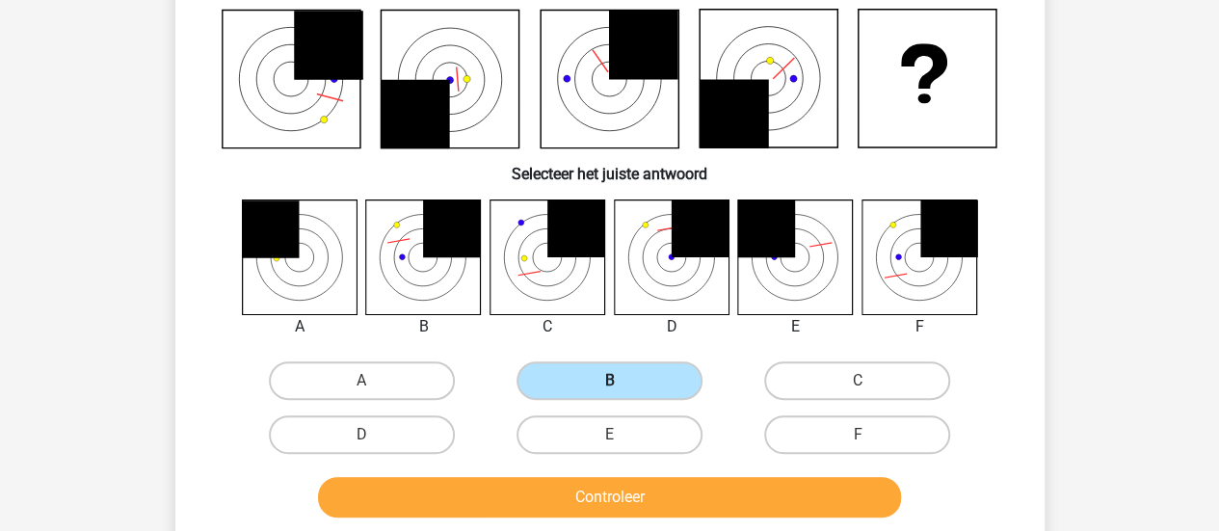
scroll to position [281, 0]
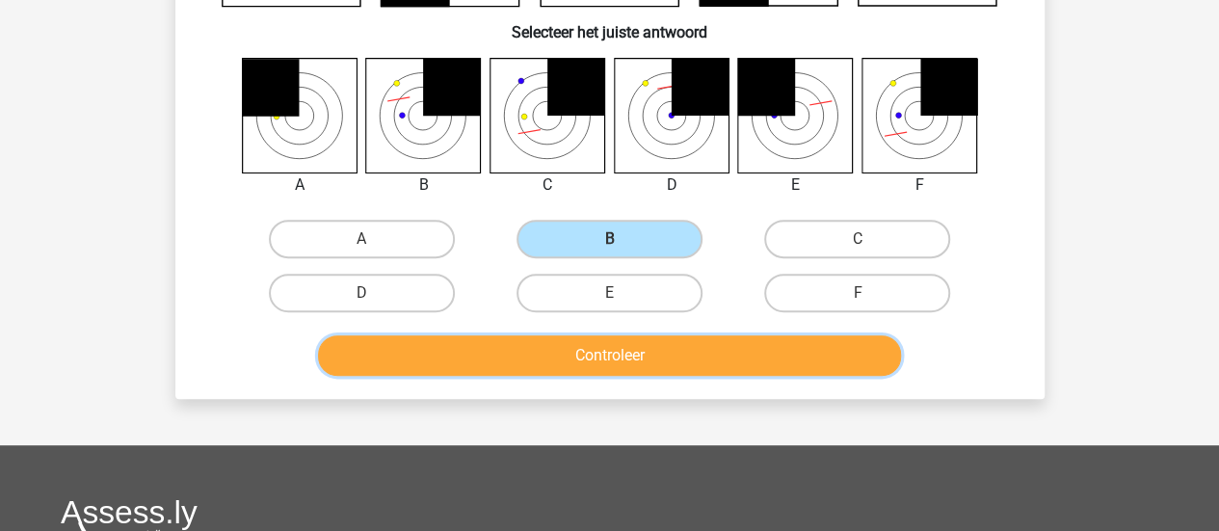
click at [648, 342] on button "Controleer" at bounding box center [609, 355] width 583 height 40
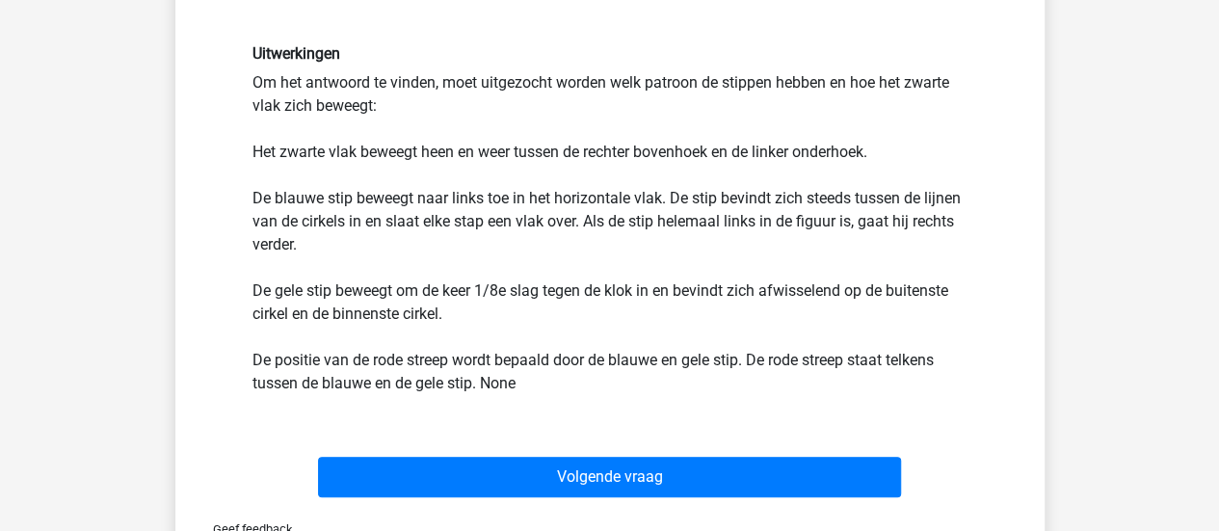
scroll to position [667, 0]
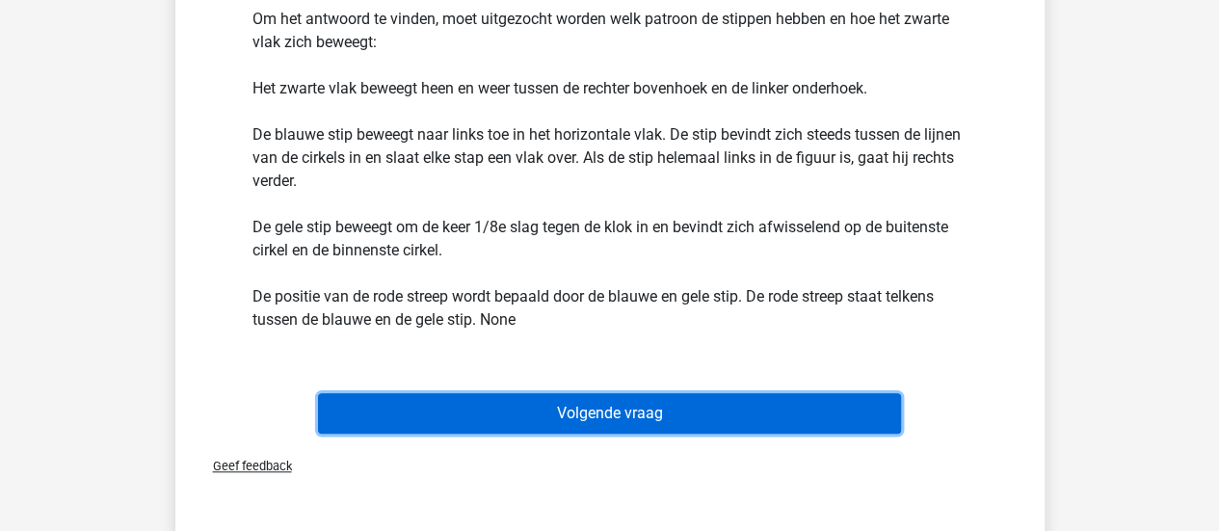
click at [678, 404] on button "Volgende vraag" at bounding box center [609, 413] width 583 height 40
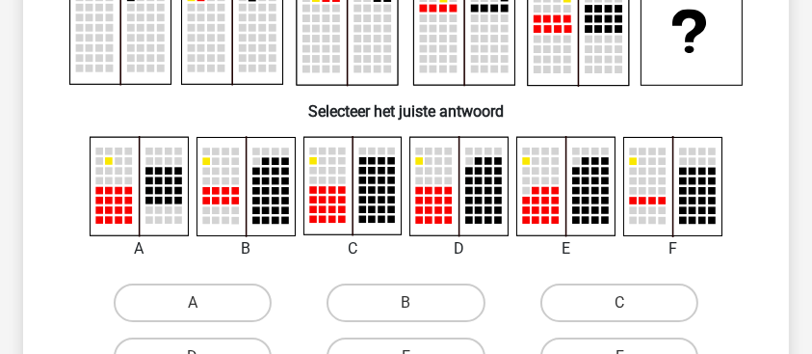
scroll to position [217, 0]
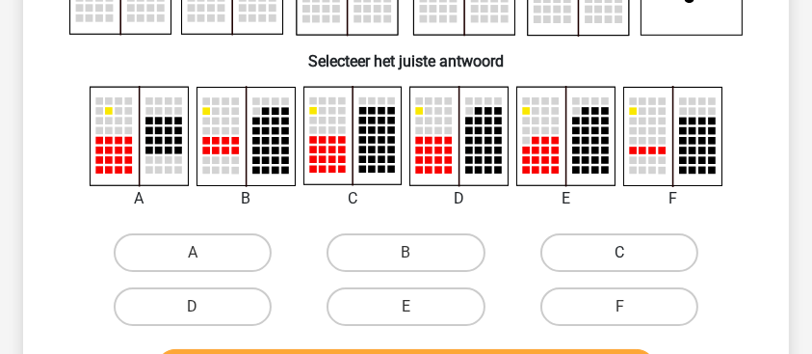
click at [568, 250] on label "C" at bounding box center [620, 252] width 159 height 39
click at [620, 253] on input "C" at bounding box center [626, 259] width 13 height 13
radio input "true"
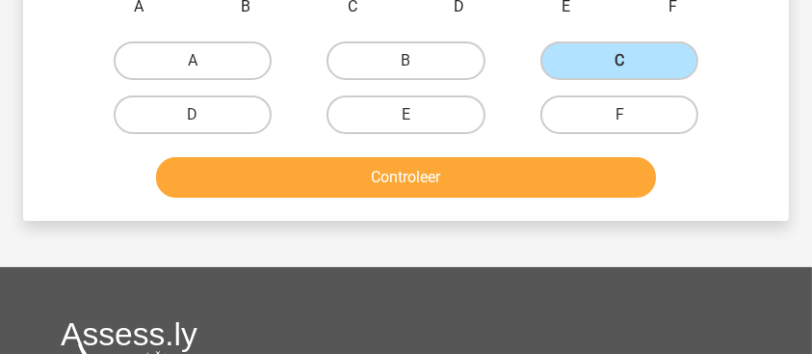
scroll to position [410, 0]
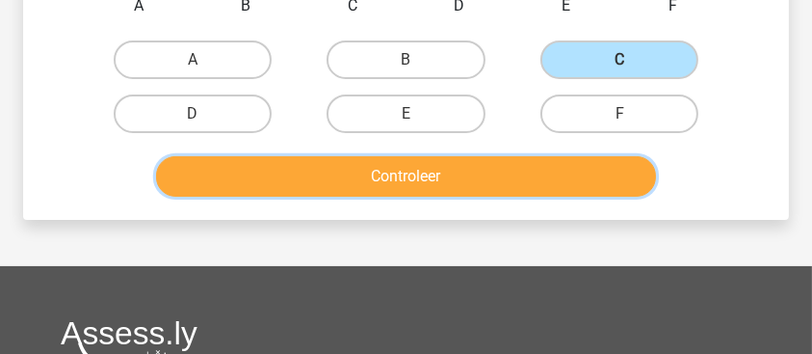
click at [486, 172] on button "Controleer" at bounding box center [406, 176] width 500 height 40
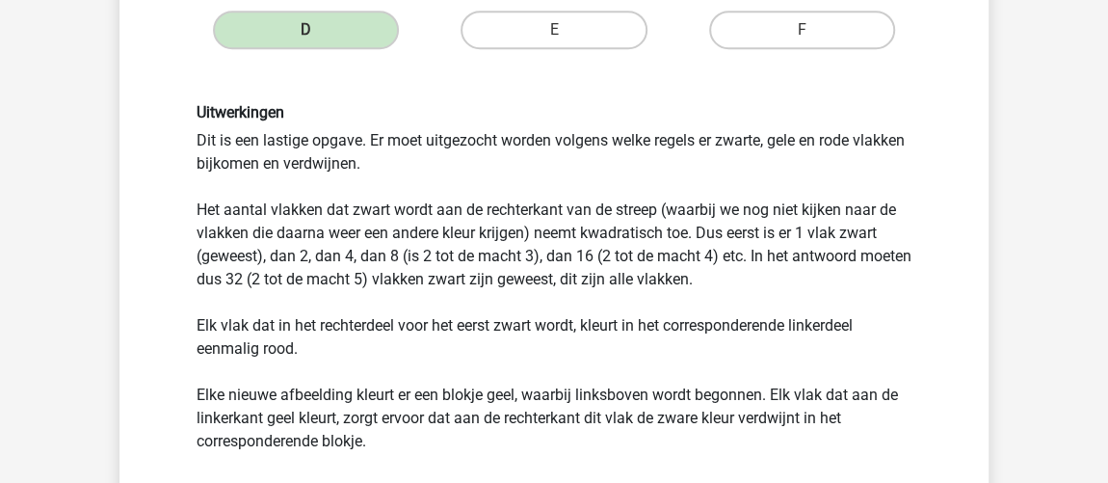
scroll to position [585, 0]
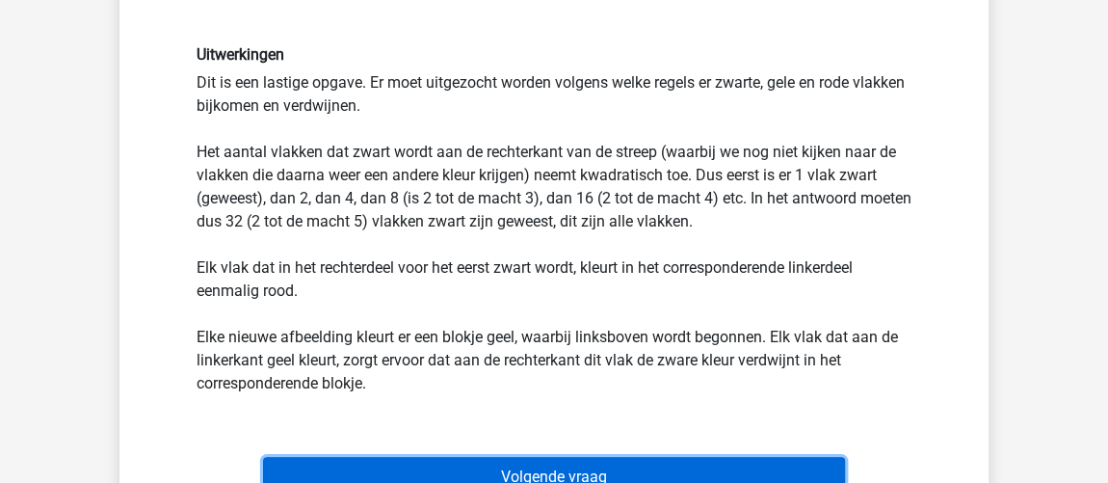
click at [568, 457] on button "Volgende vraag" at bounding box center [554, 477] width 583 height 40
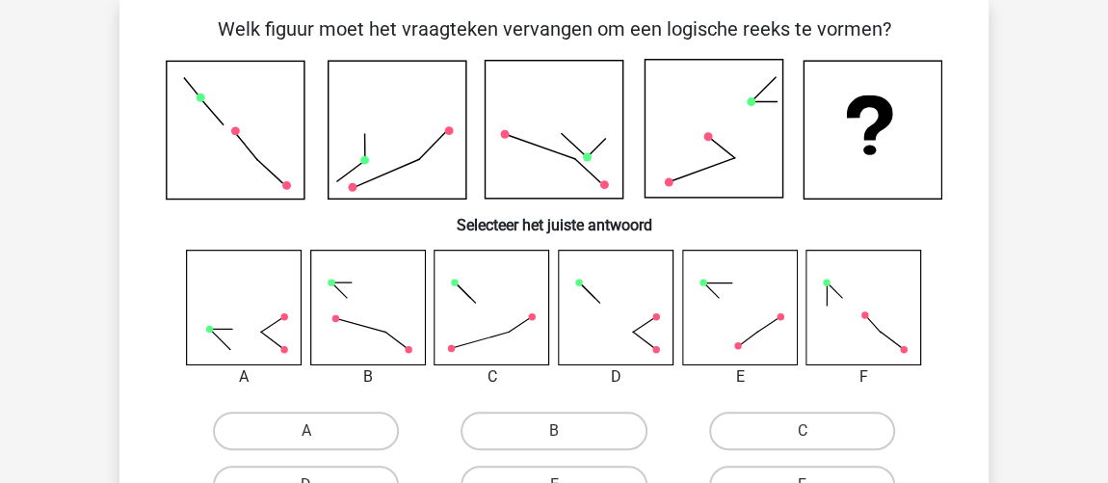
scroll to position [89, 0]
click at [548, 407] on div "B" at bounding box center [554, 432] width 248 height 54
click at [548, 421] on label "B" at bounding box center [554, 431] width 186 height 39
click at [554, 432] on input "B" at bounding box center [560, 438] width 13 height 13
radio input "true"
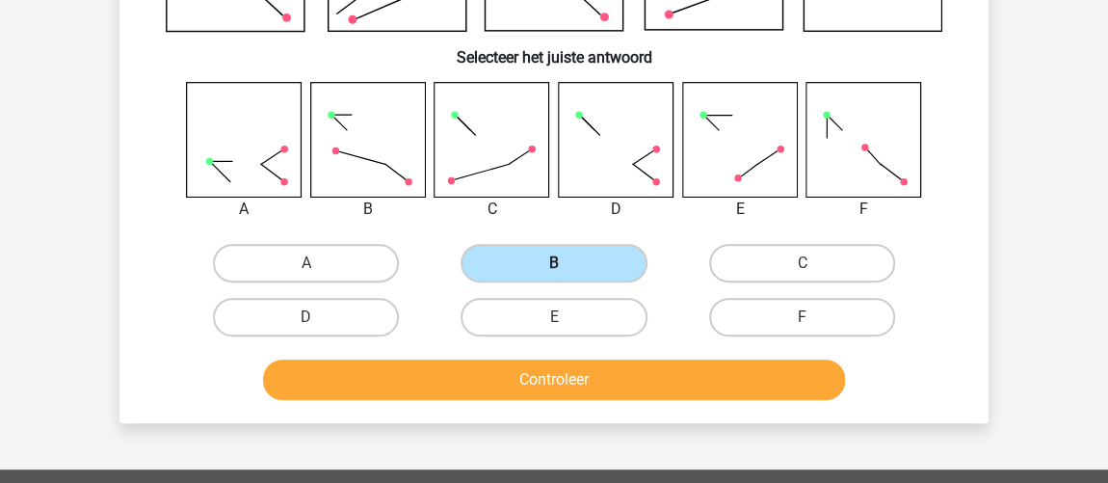
scroll to position [263, 0]
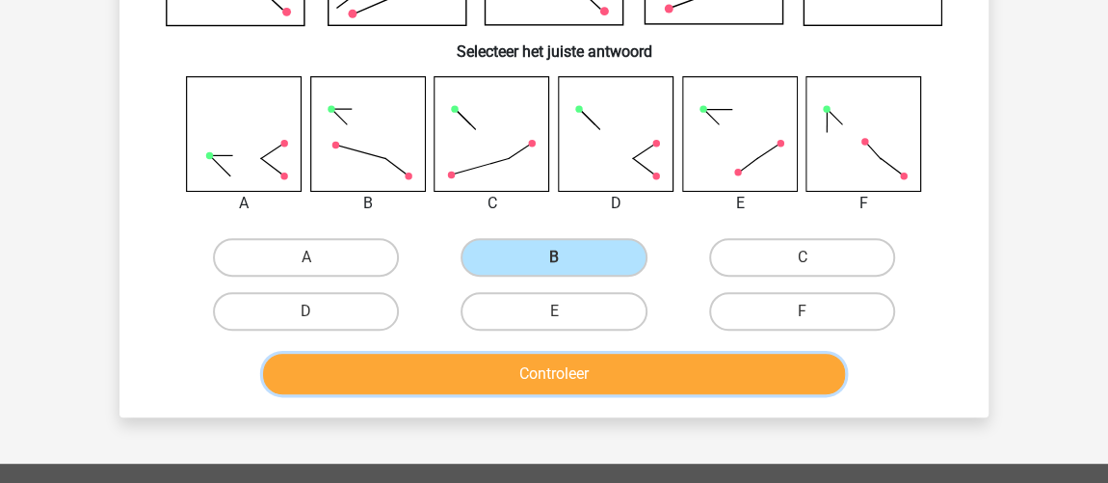
click at [560, 387] on button "Controleer" at bounding box center [554, 374] width 583 height 40
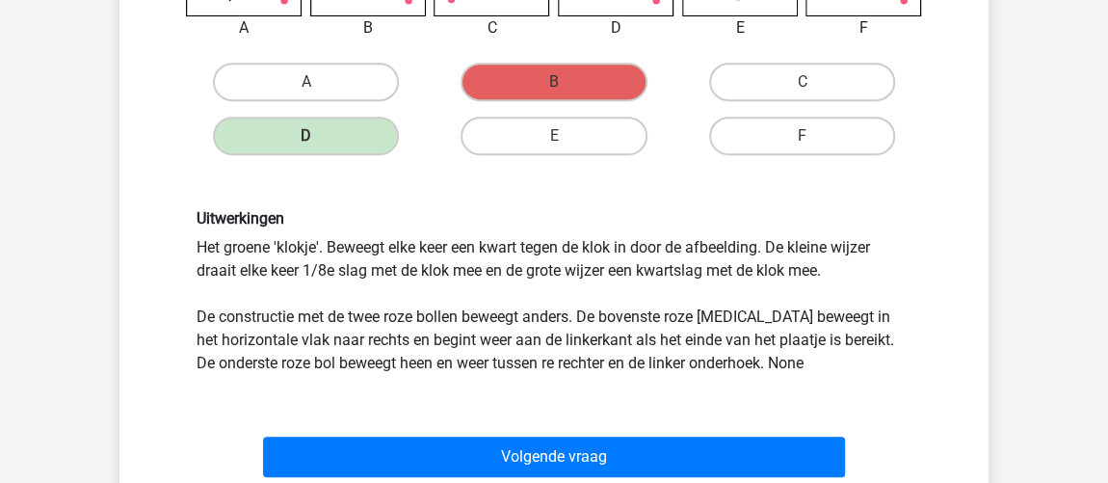
scroll to position [526, 0]
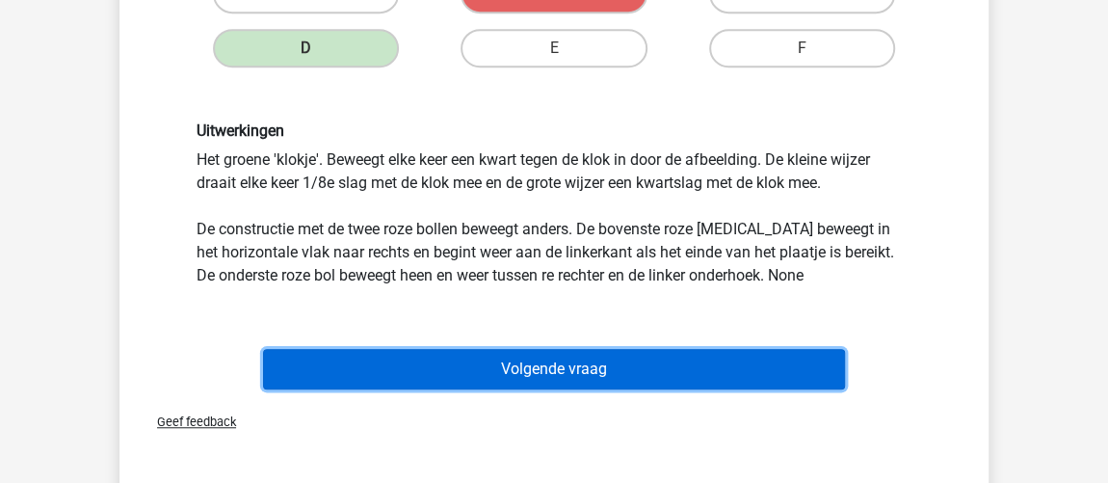
click at [634, 361] on button "Volgende vraag" at bounding box center [554, 369] width 583 height 40
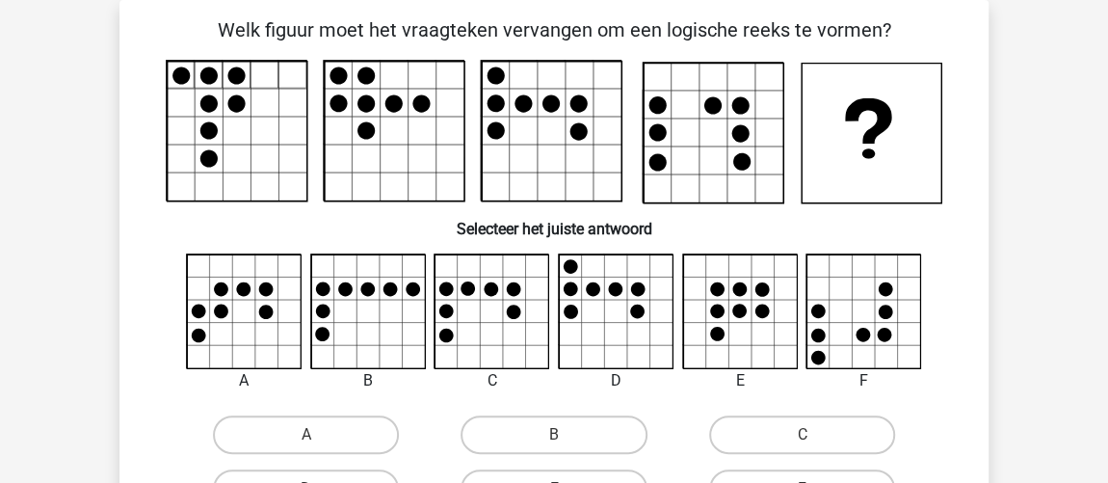
scroll to position [176, 0]
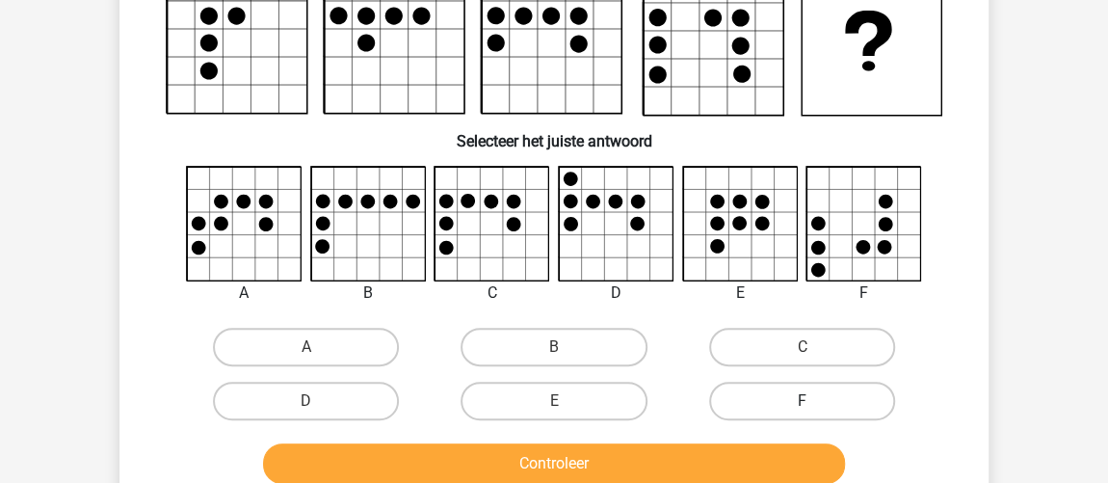
click at [748, 412] on label "F" at bounding box center [802, 401] width 186 height 39
click at [802, 412] on input "F" at bounding box center [808, 407] width 13 height 13
radio input "true"
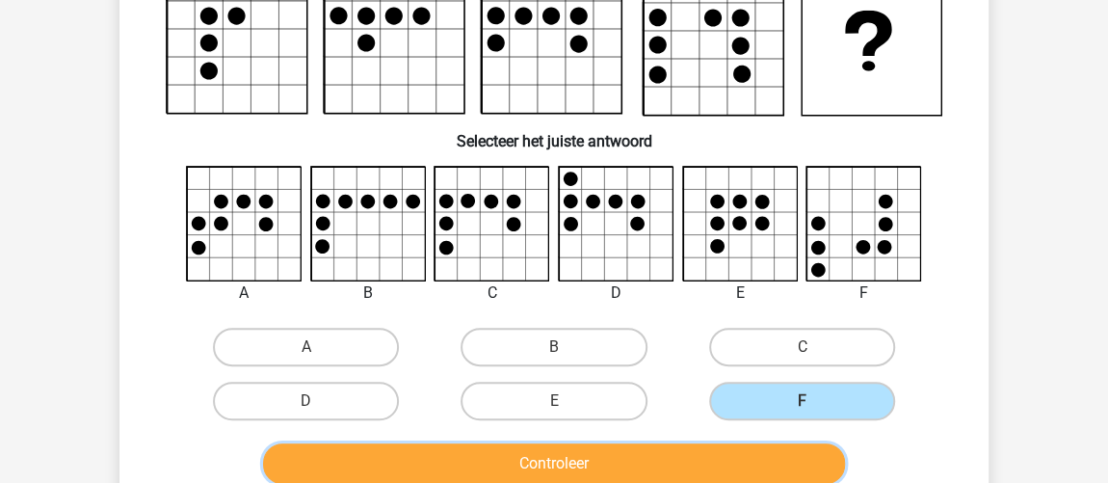
click at [730, 451] on button "Controleer" at bounding box center [554, 463] width 583 height 40
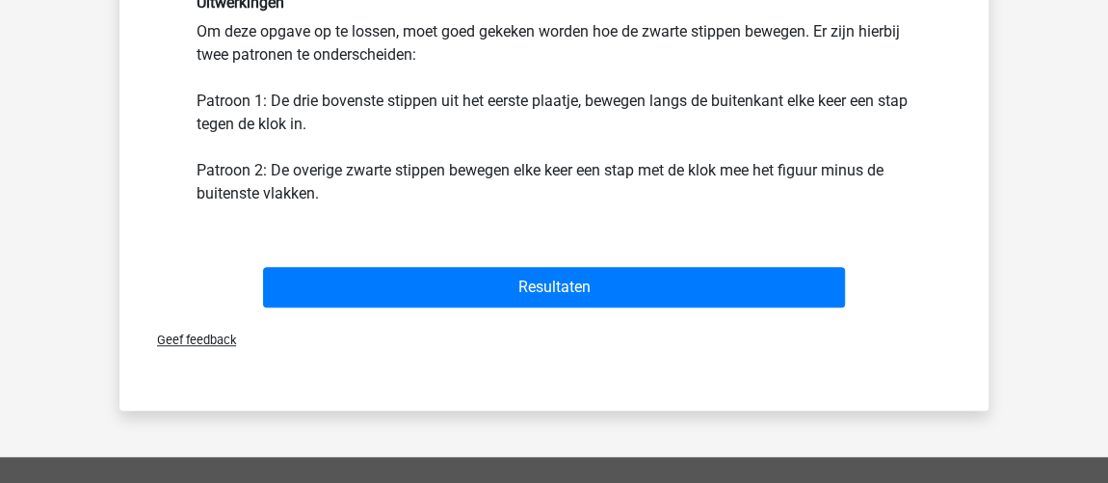
scroll to position [789, 0]
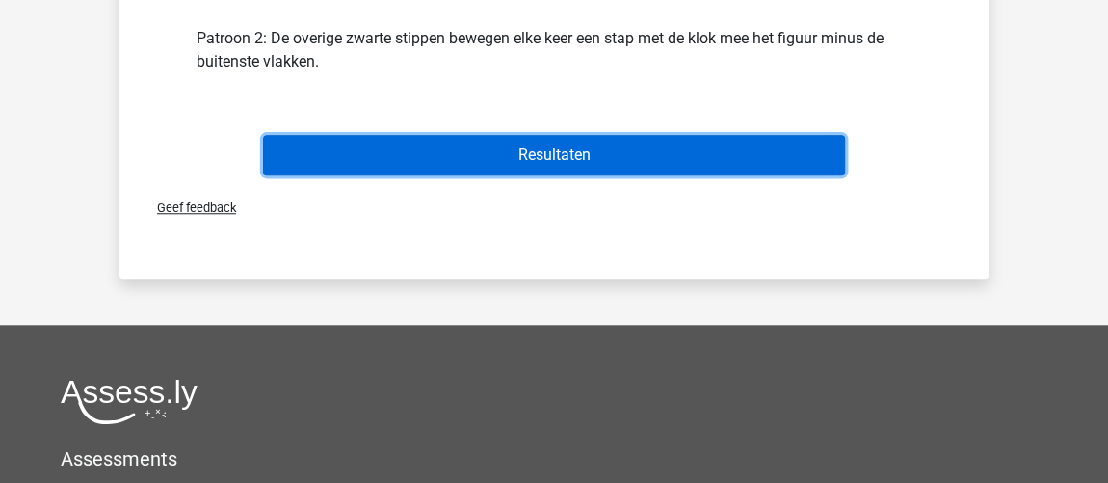
click at [659, 159] on button "Resultaten" at bounding box center [554, 155] width 583 height 40
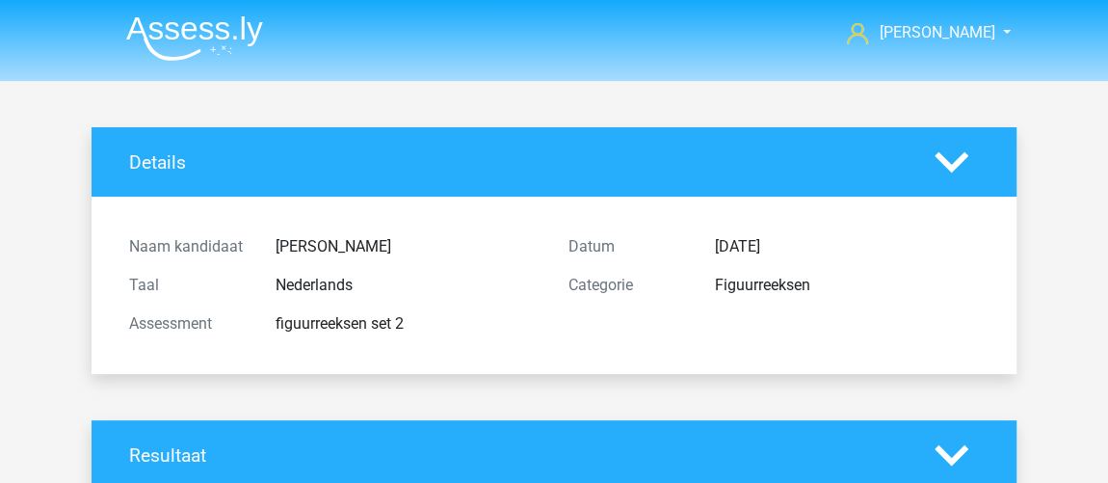
click at [210, 40] on img at bounding box center [194, 37] width 137 height 45
